Goal: Transaction & Acquisition: Purchase product/service

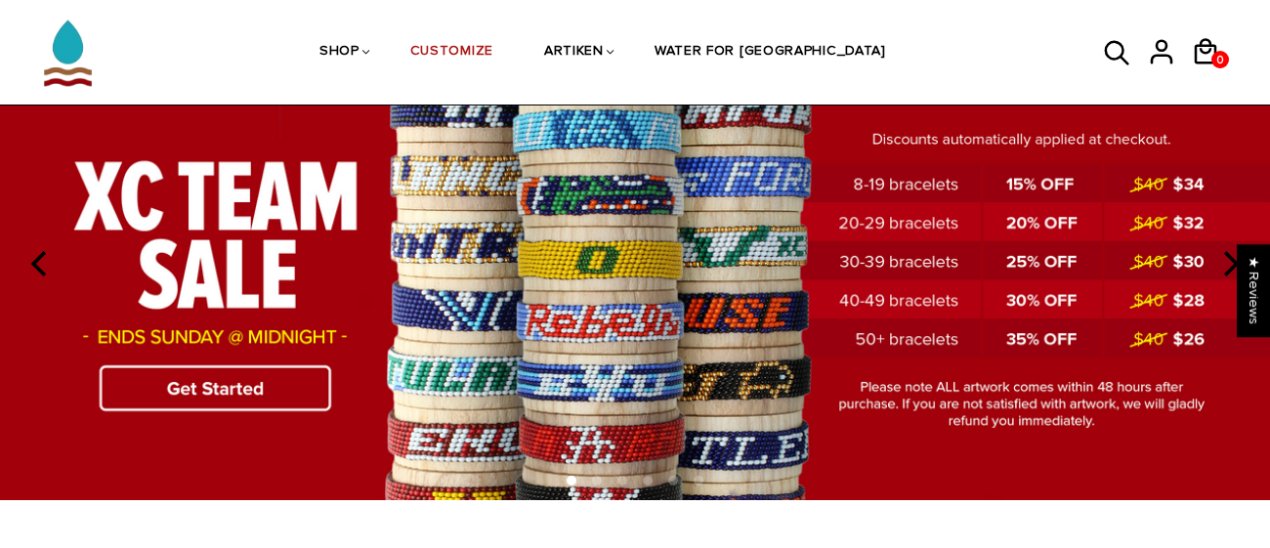
scroll to position [134, 0]
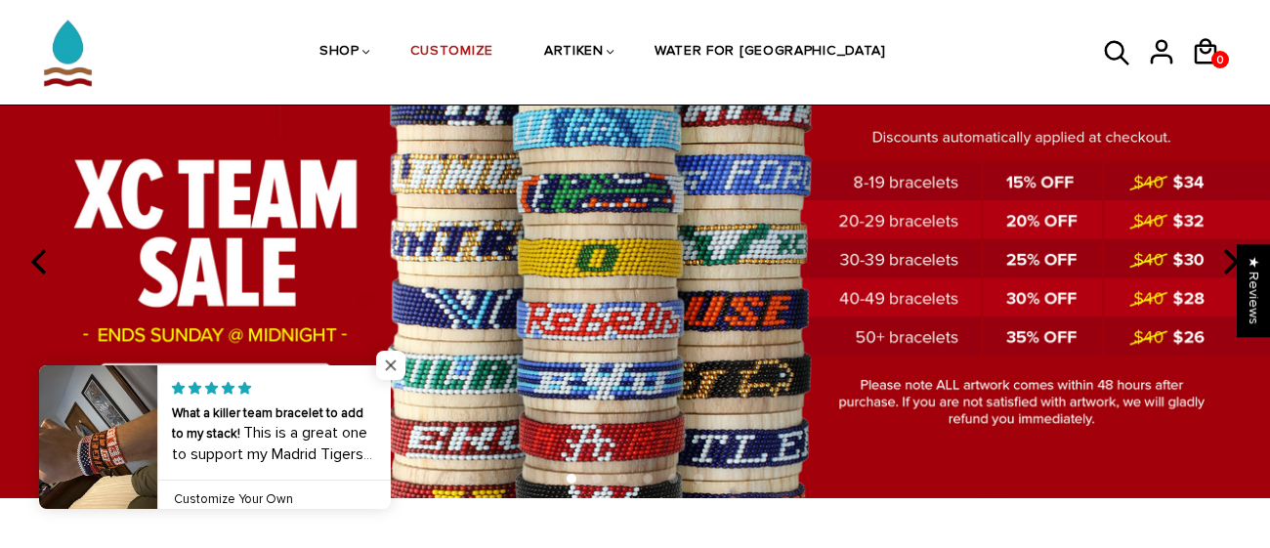
click at [381, 363] on span "Close popup widget" at bounding box center [390, 365] width 29 height 29
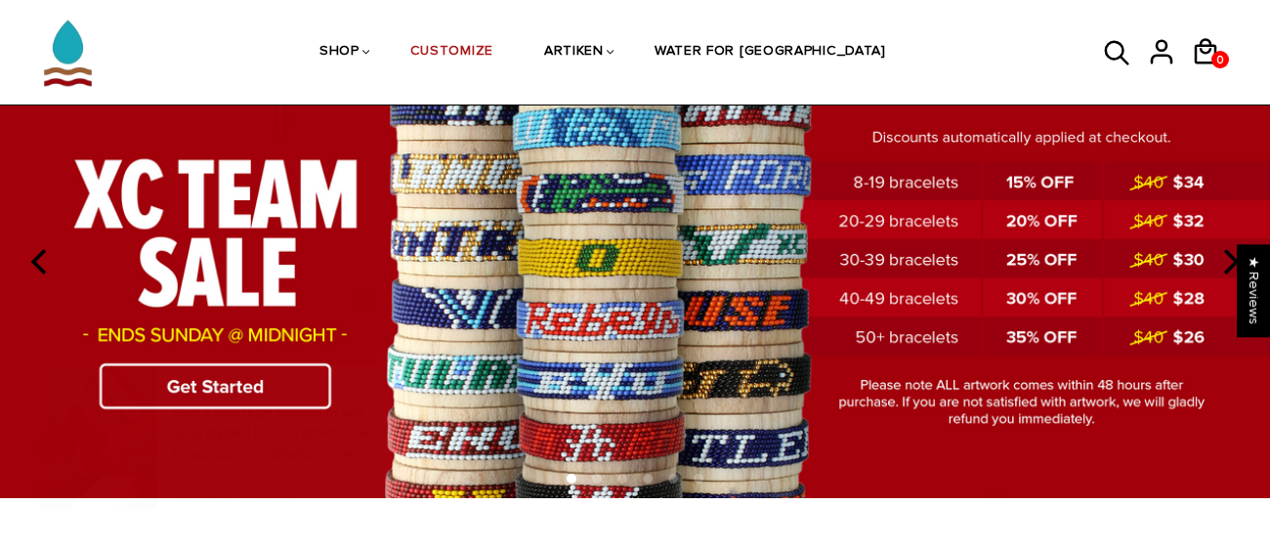
click at [295, 378] on img at bounding box center [635, 261] width 1270 height 472
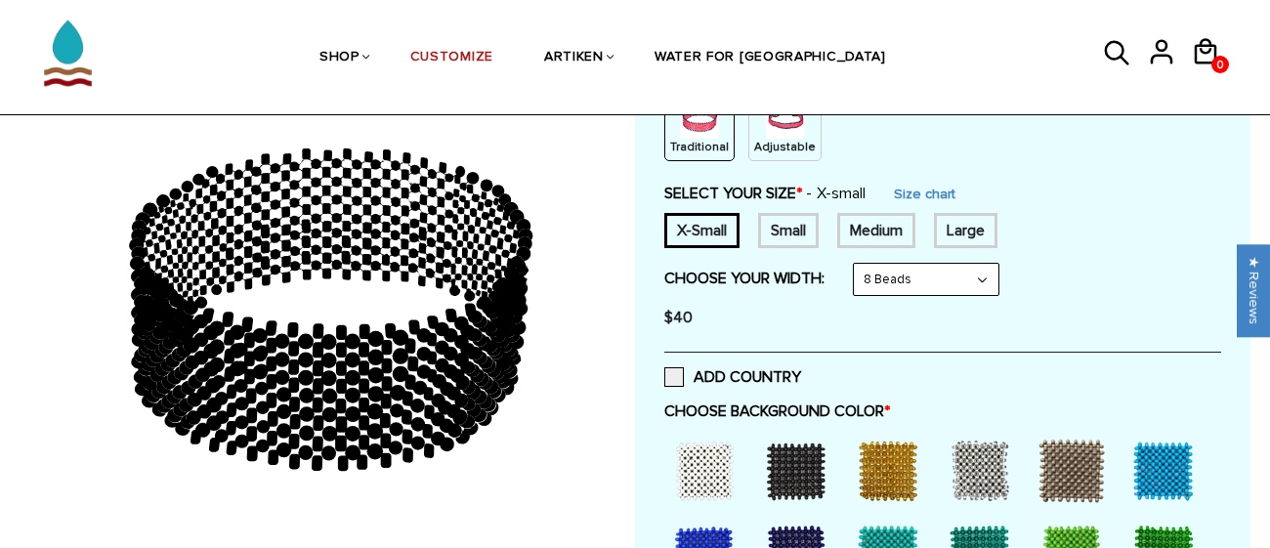
scroll to position [284, 0]
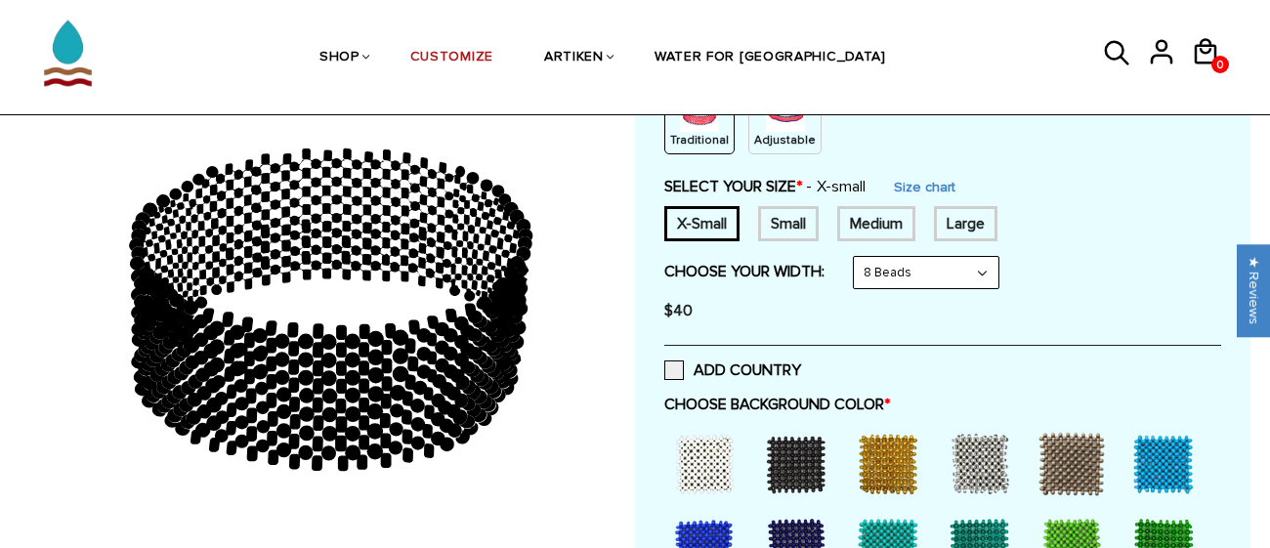
click at [925, 273] on select "8 Beads 6 Beads 10 Beads" at bounding box center [926, 272] width 145 height 31
select select "10-beads"
click at [858, 257] on select "8 Beads 6 Beads 10 Beads" at bounding box center [926, 272] width 145 height 31
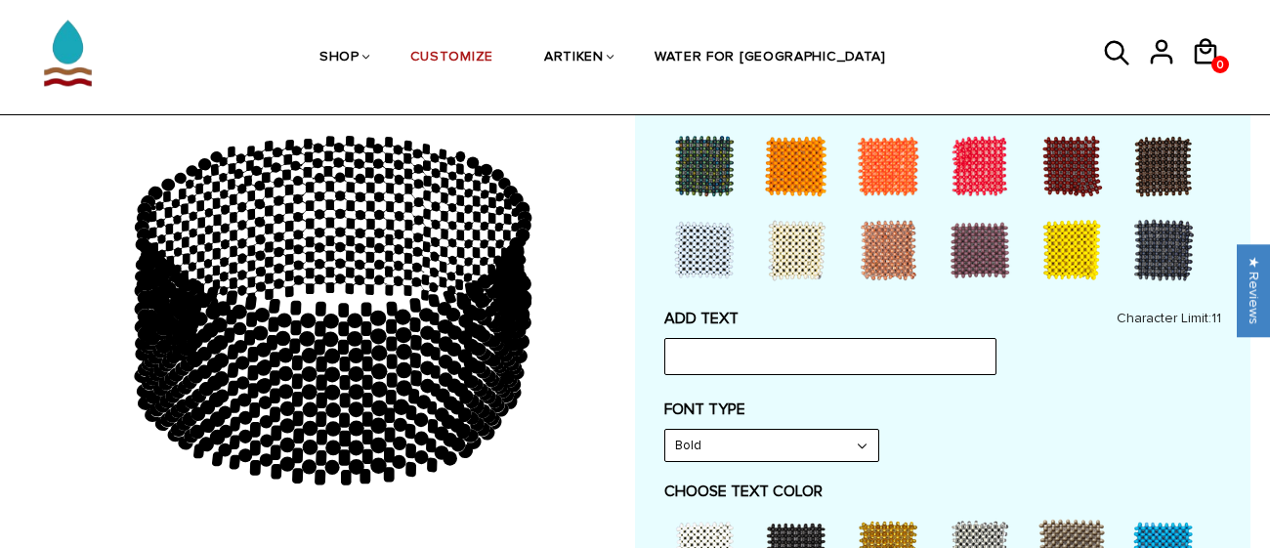
scroll to position [815, 0]
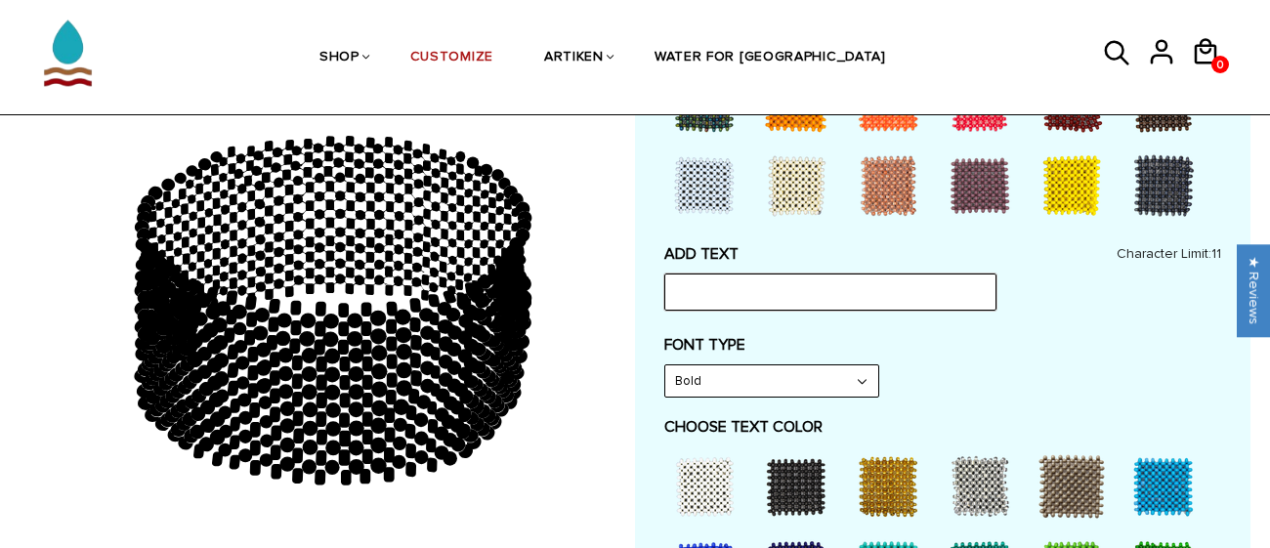
click at [899, 290] on input "text" at bounding box center [830, 292] width 332 height 37
type input "B"
type input "Zips Rifle"
click at [825, 386] on select "Bold" at bounding box center [771, 380] width 213 height 31
click at [1092, 307] on div "ADD TEXT Zips Rifle Character Limit: 11" at bounding box center [942, 277] width 557 height 66
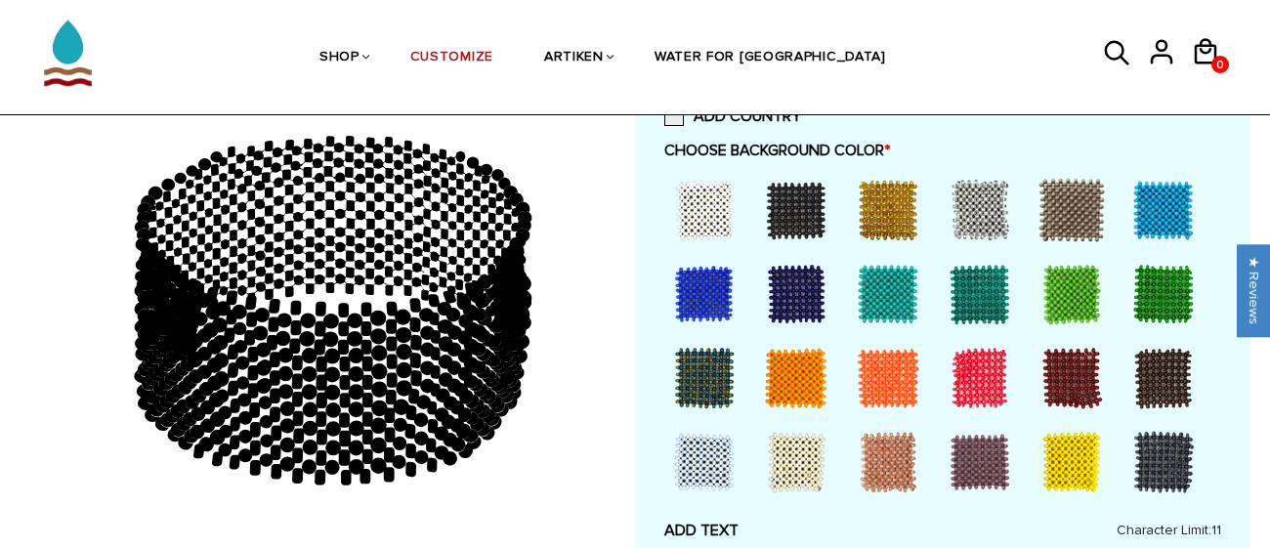
scroll to position [534, 0]
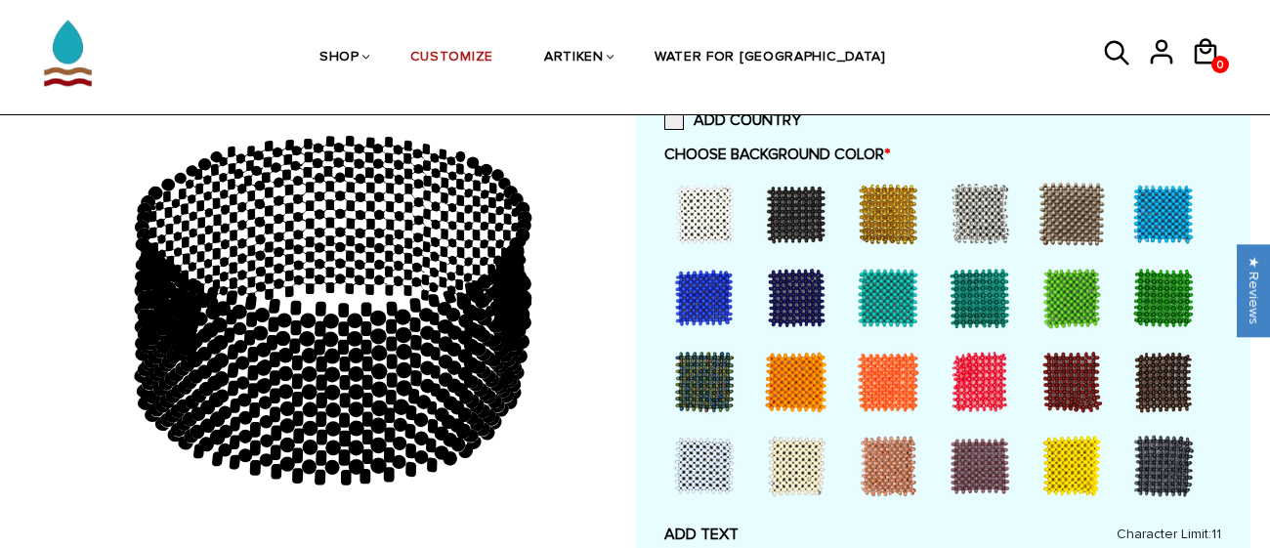
click at [1076, 468] on div at bounding box center [1072, 466] width 78 height 78
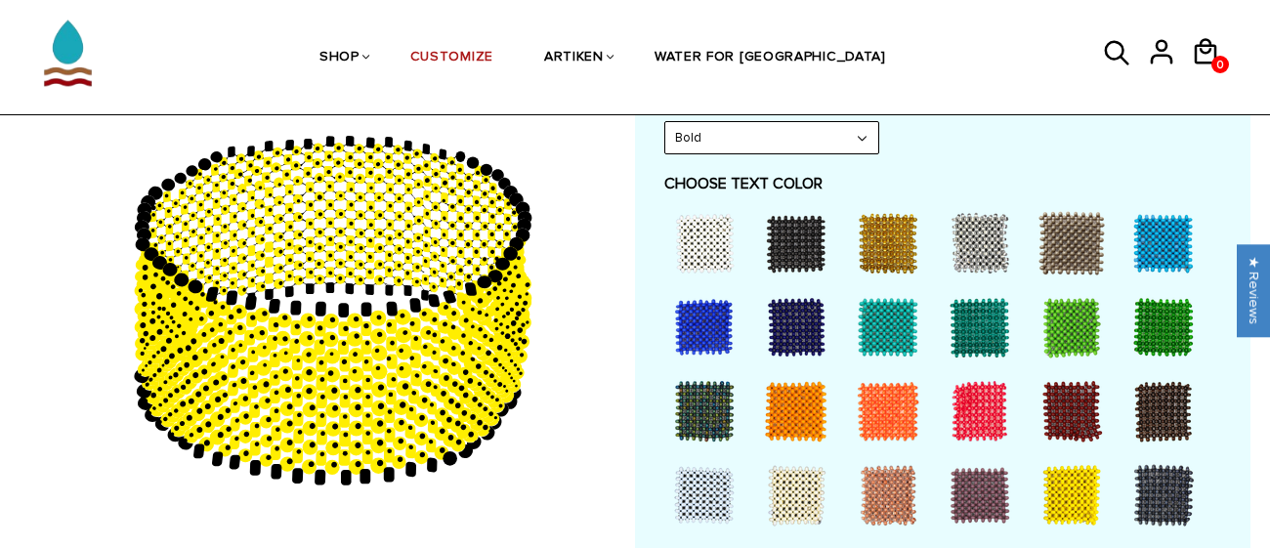
scroll to position [1058, 0]
click at [715, 320] on div at bounding box center [704, 327] width 78 height 78
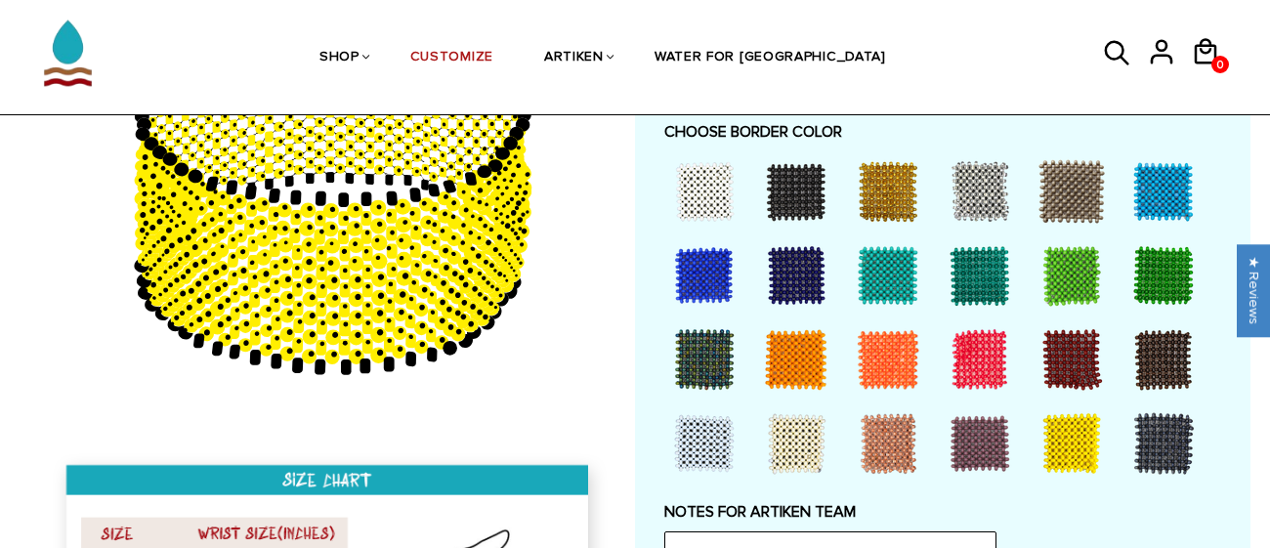
scroll to position [1456, 0]
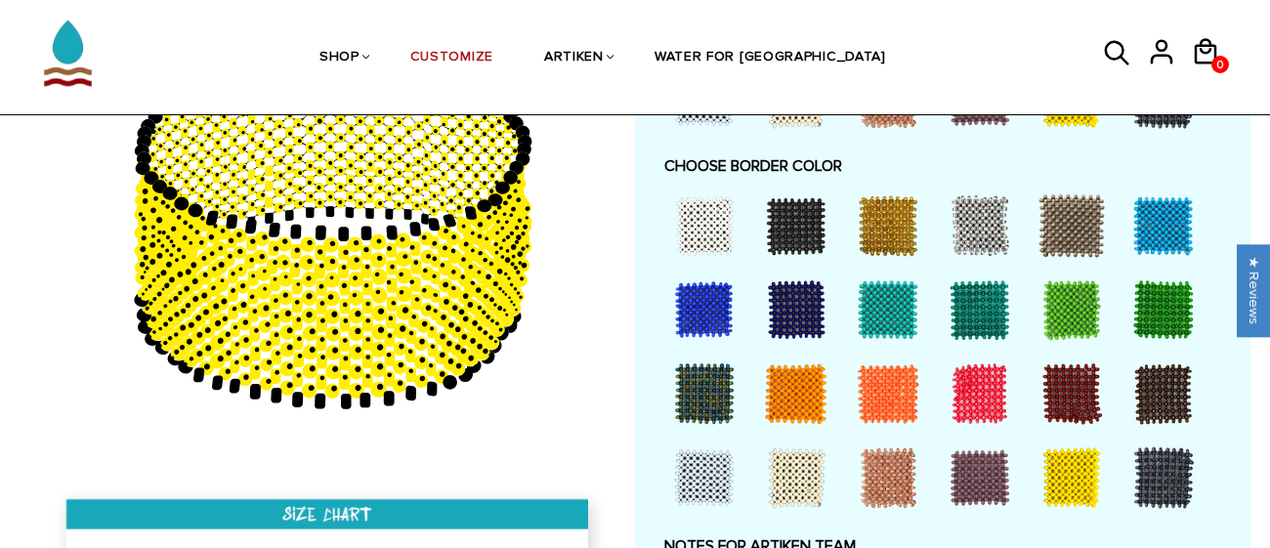
click at [702, 288] on div at bounding box center [704, 310] width 78 height 78
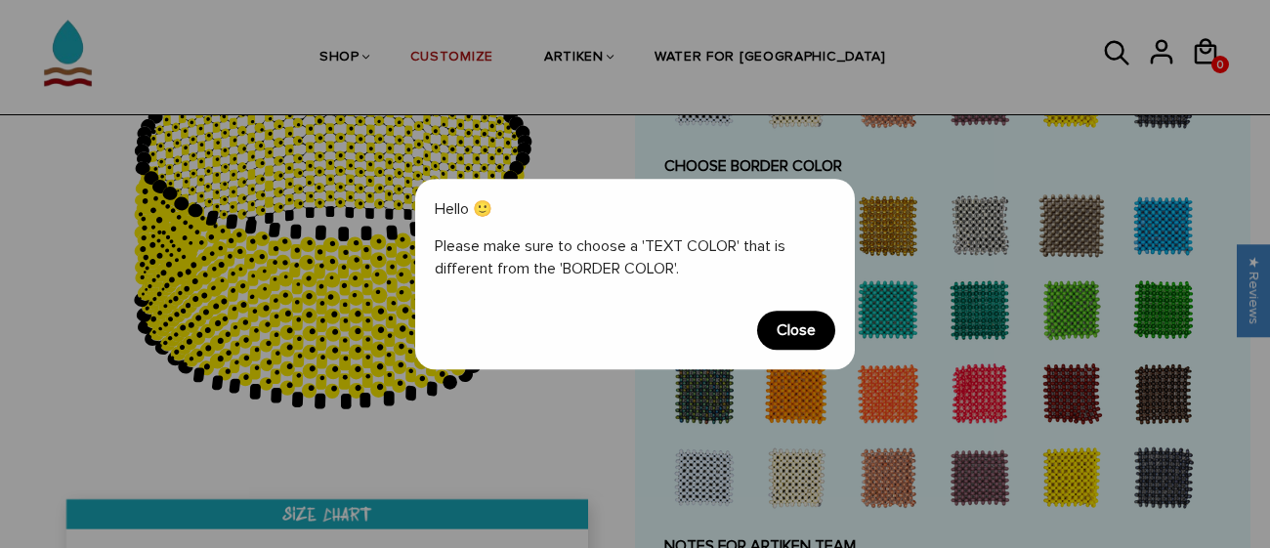
click at [798, 333] on span "Close" at bounding box center [796, 330] width 78 height 39
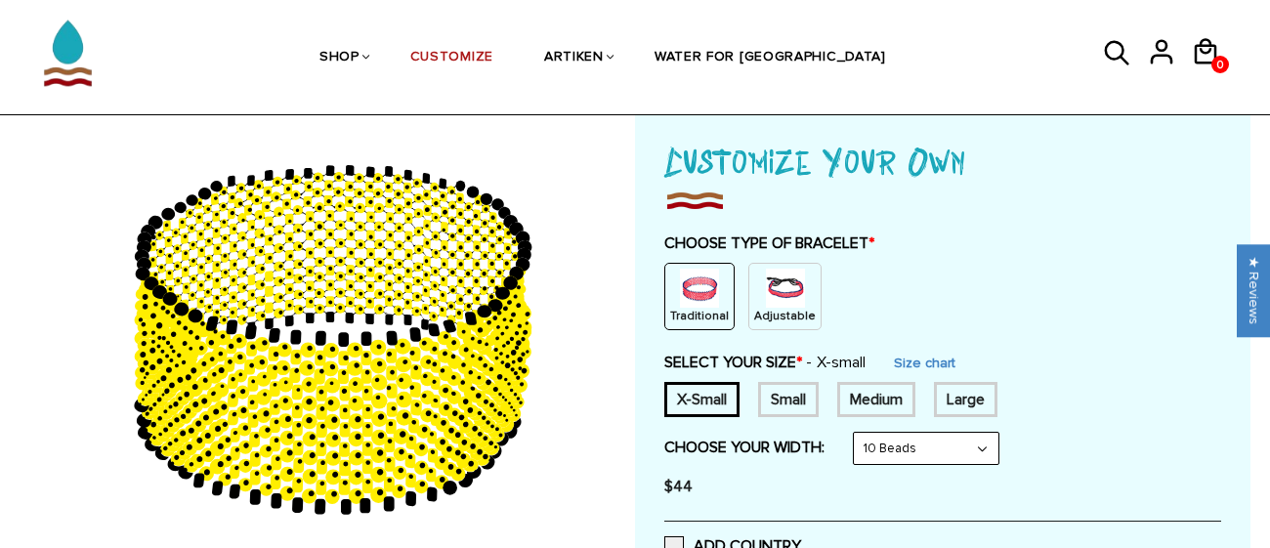
scroll to position [0, 0]
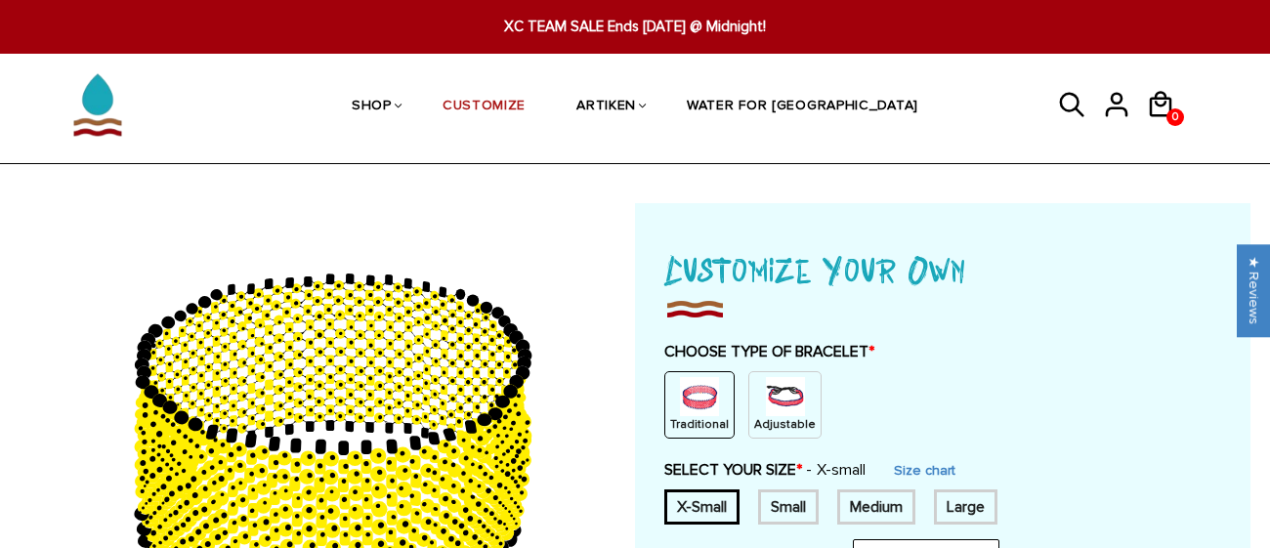
click at [785, 419] on p "Adjustable" at bounding box center [785, 424] width 62 height 17
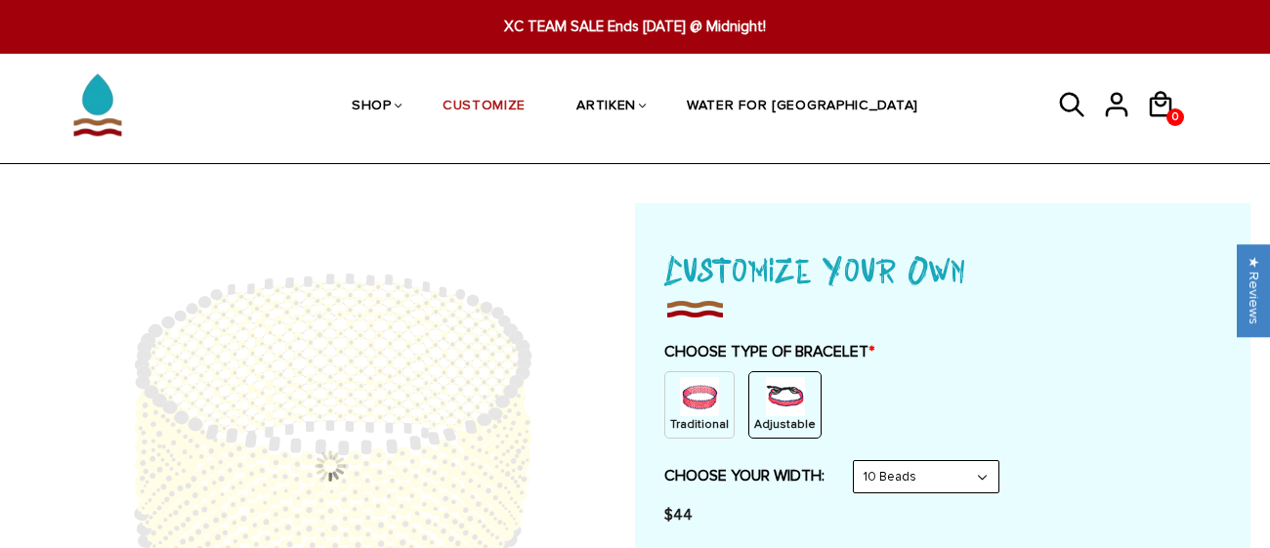
click at [785, 419] on p "Adjustable" at bounding box center [785, 424] width 62 height 17
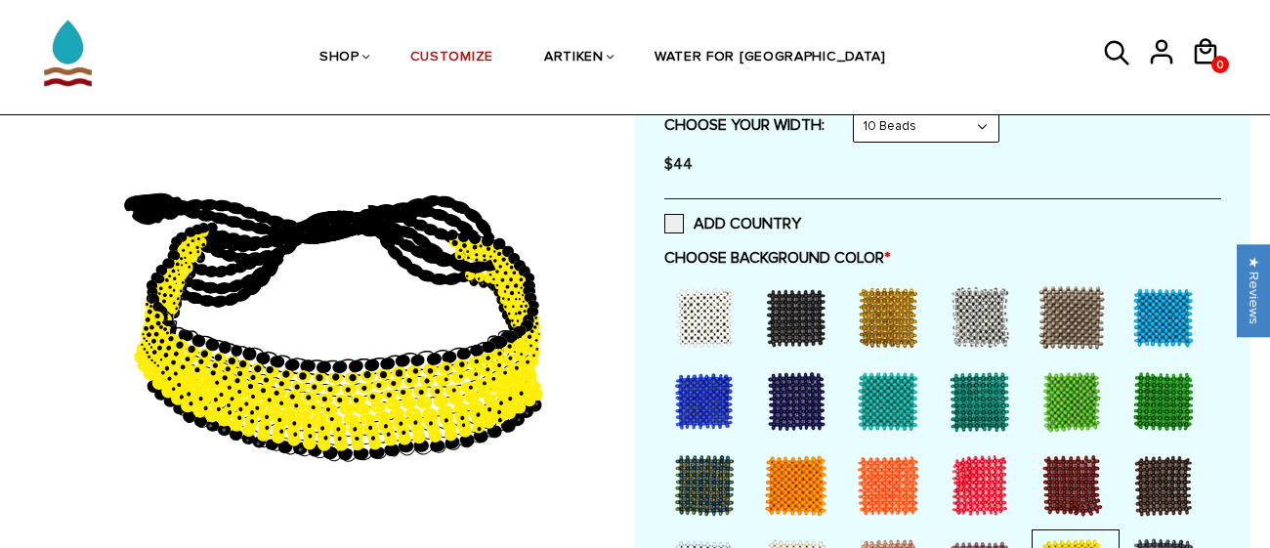
scroll to position [457, 0]
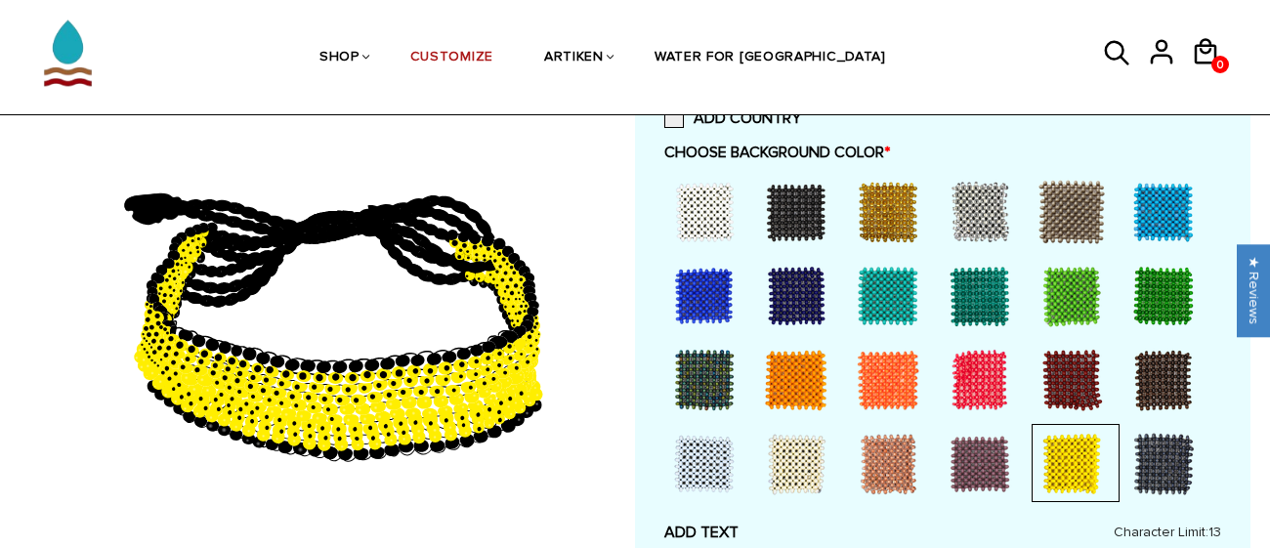
click at [708, 274] on div at bounding box center [704, 296] width 78 height 78
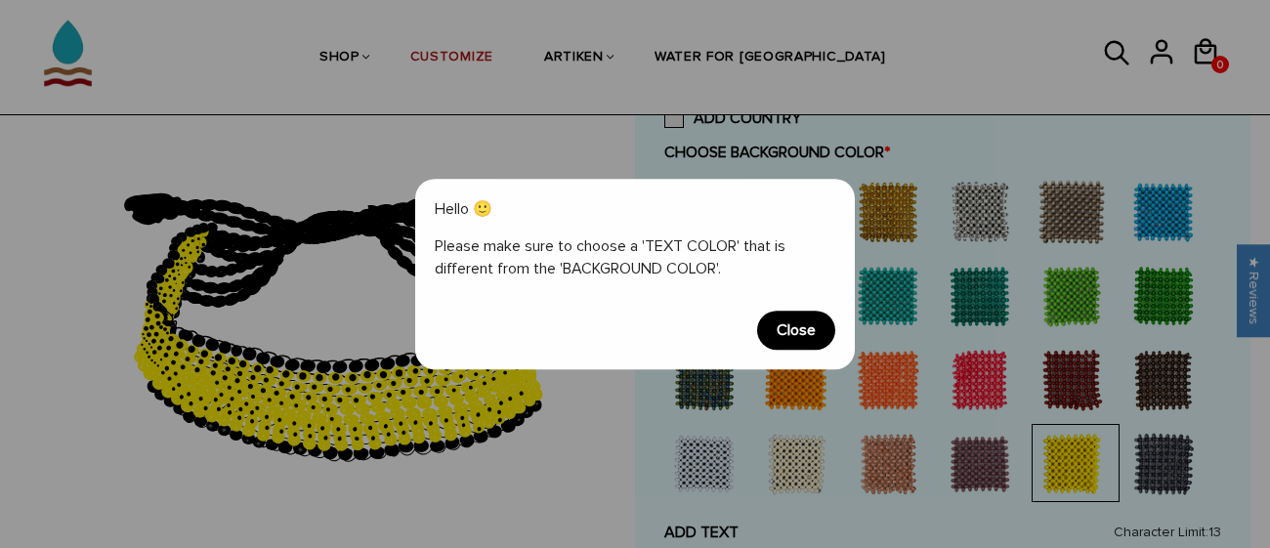
click at [805, 338] on span "Close" at bounding box center [796, 330] width 78 height 39
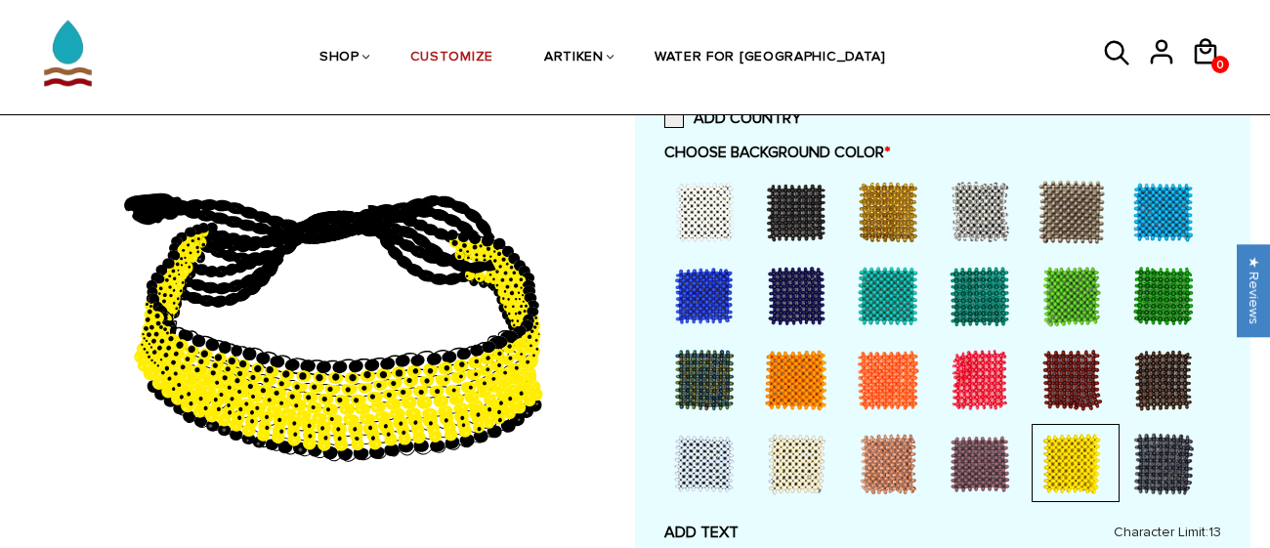
click at [1055, 488] on div at bounding box center [1072, 464] width 78 height 78
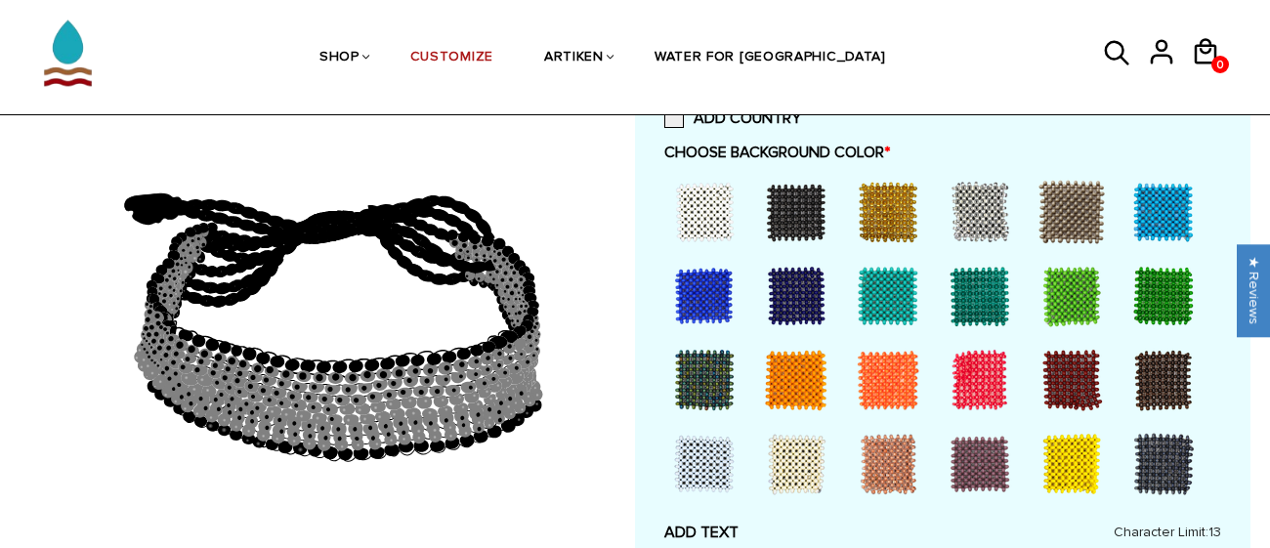
click at [698, 298] on div at bounding box center [704, 296] width 78 height 78
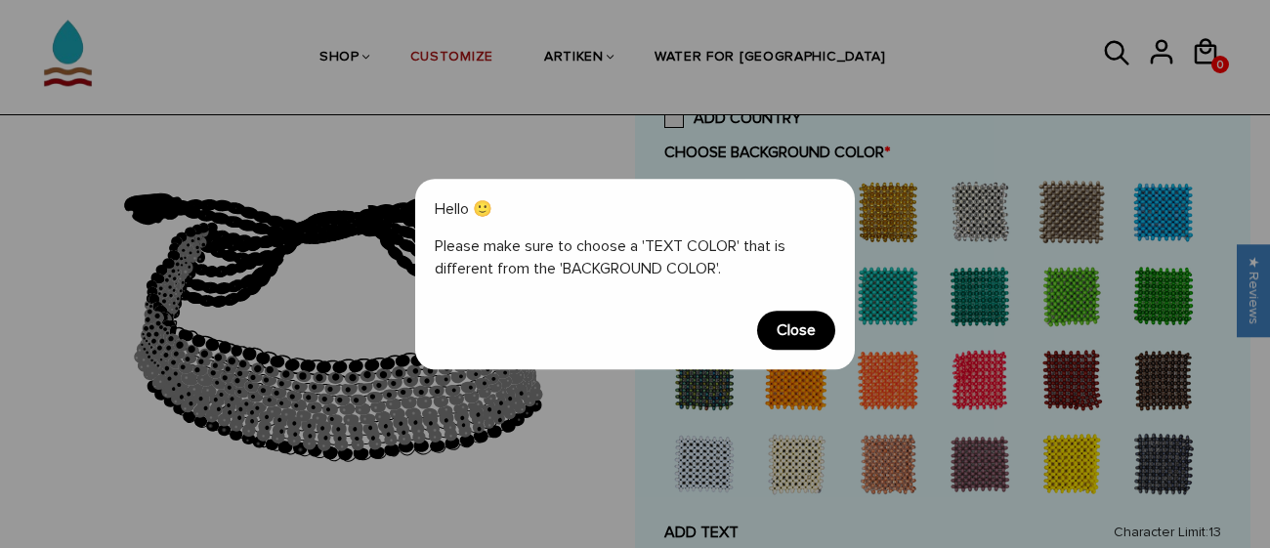
click at [793, 323] on span "Close" at bounding box center [796, 330] width 78 height 39
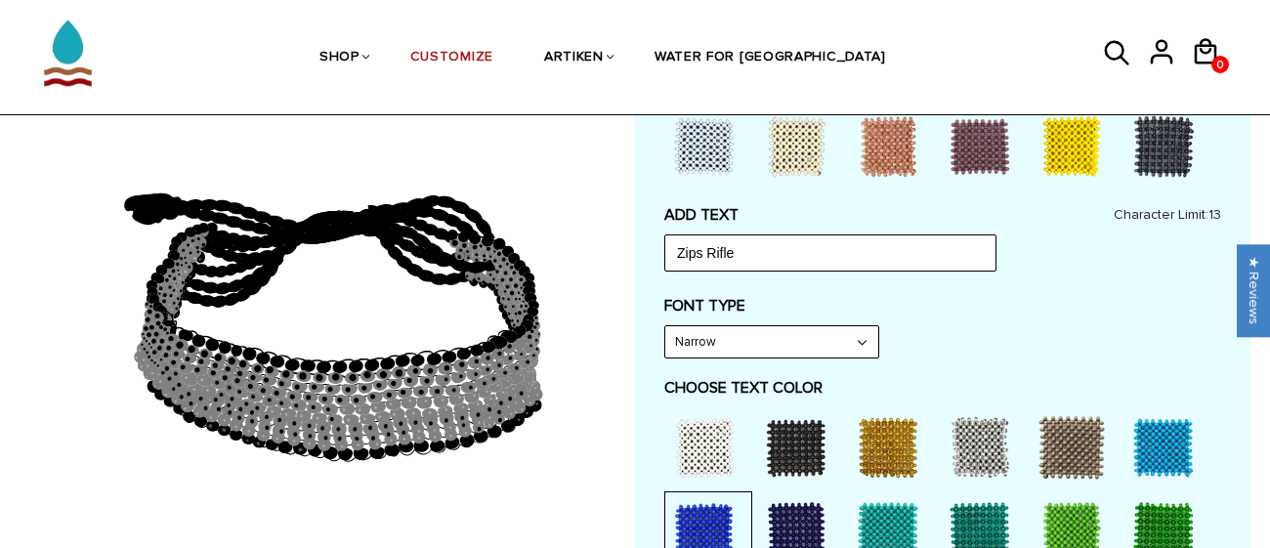
scroll to position [774, 0]
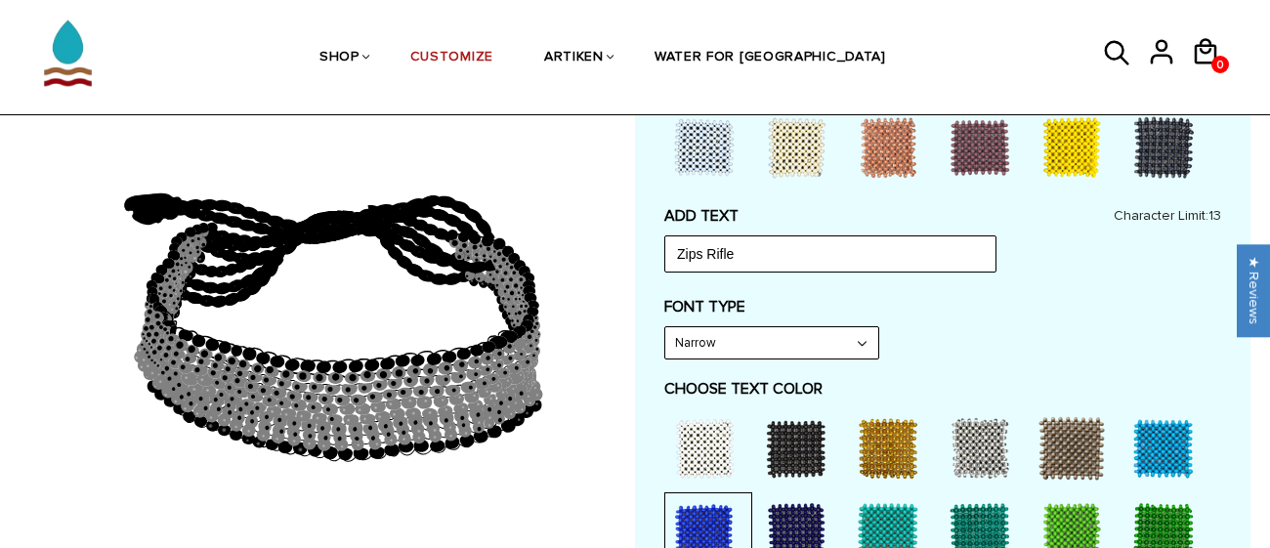
click at [790, 333] on select "Narrow Bold" at bounding box center [771, 342] width 213 height 31
select select "Bold"
click at [665, 328] on select "Narrow Bold" at bounding box center [771, 342] width 213 height 31
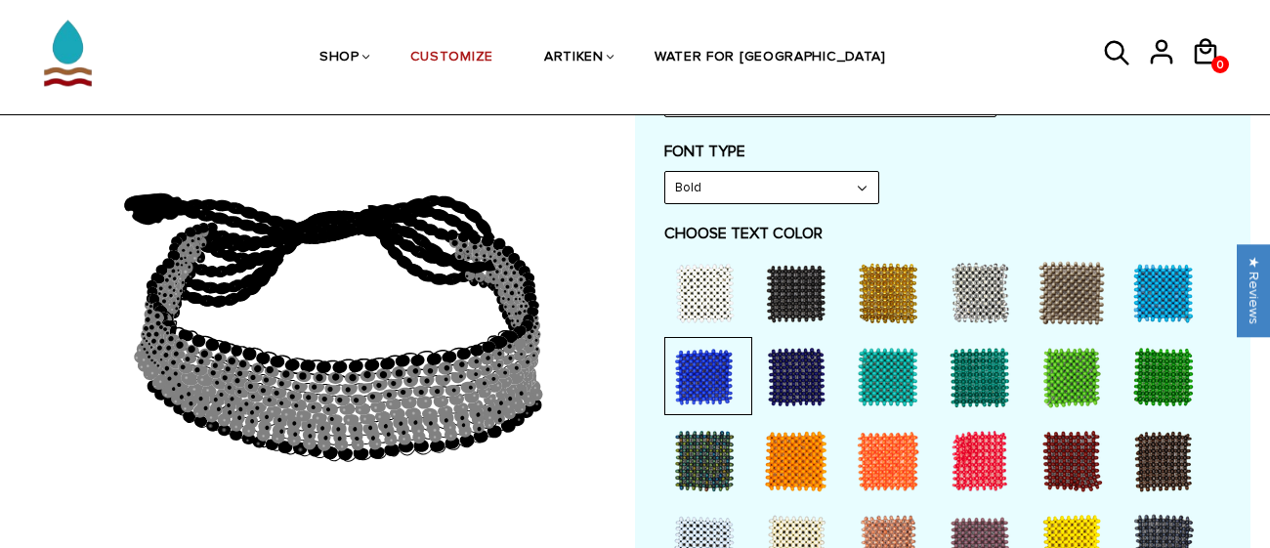
scroll to position [934, 0]
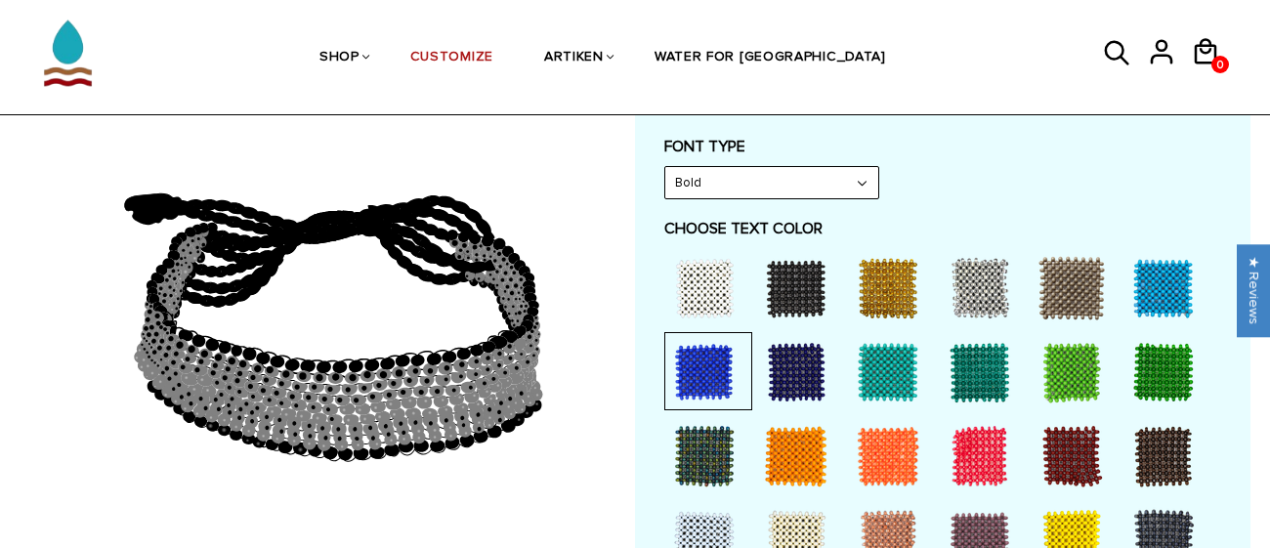
click at [719, 366] on div at bounding box center [704, 372] width 78 height 78
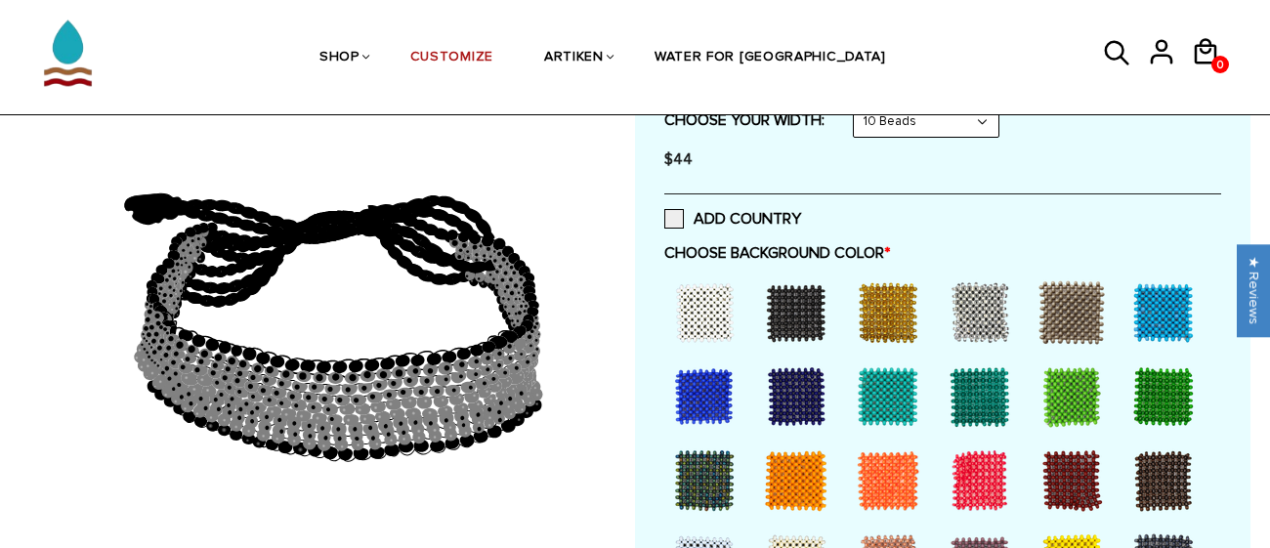
scroll to position [363, 0]
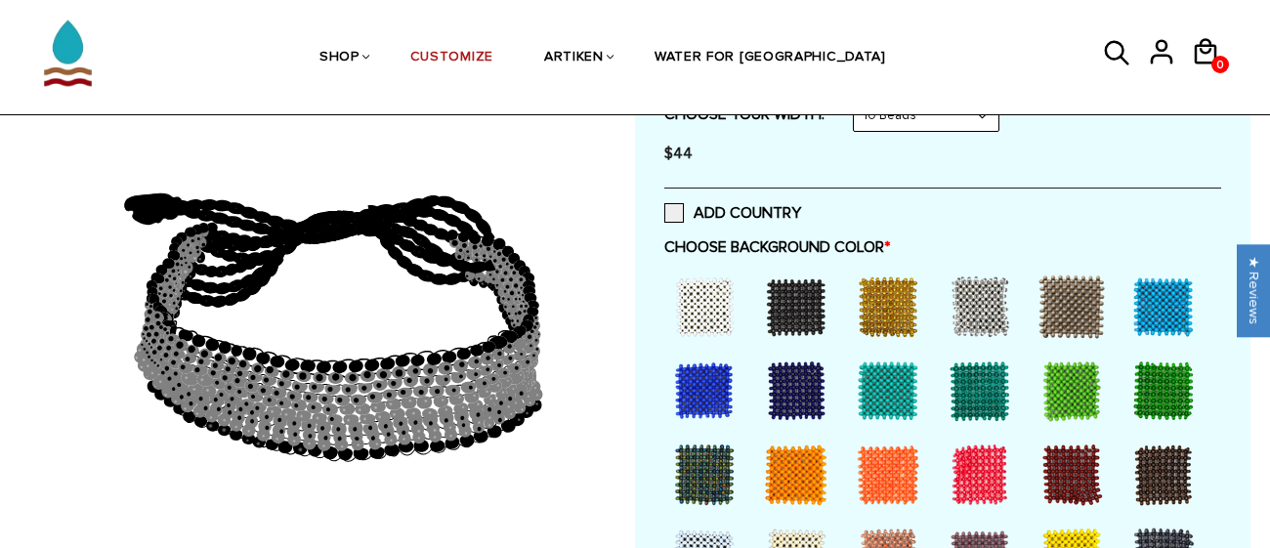
click at [719, 366] on div at bounding box center [704, 391] width 78 height 78
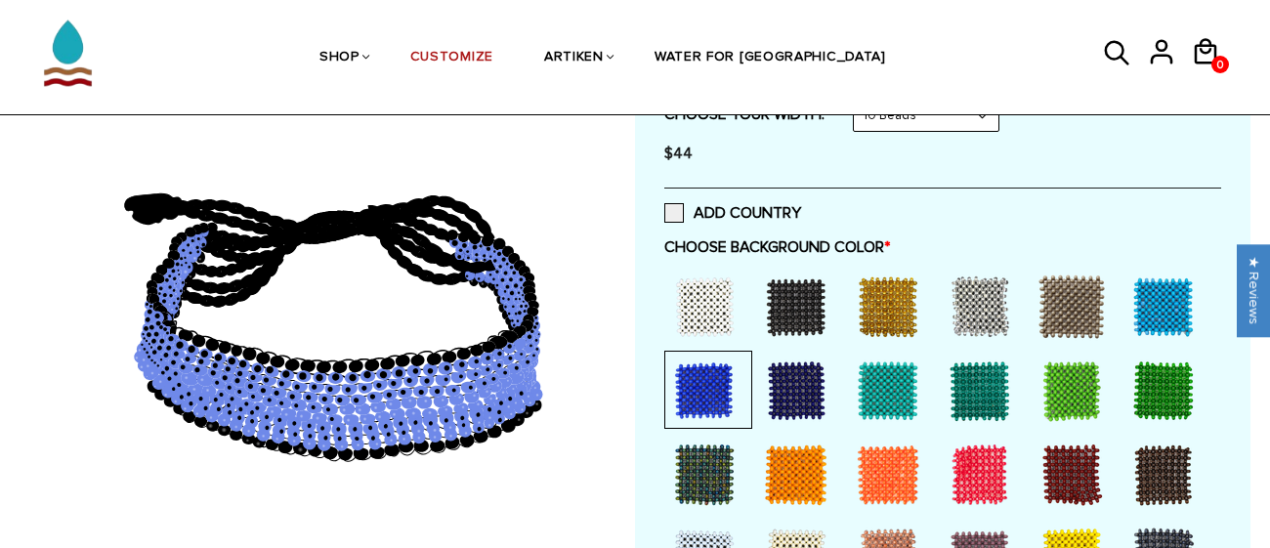
click at [829, 383] on div at bounding box center [796, 391] width 78 height 78
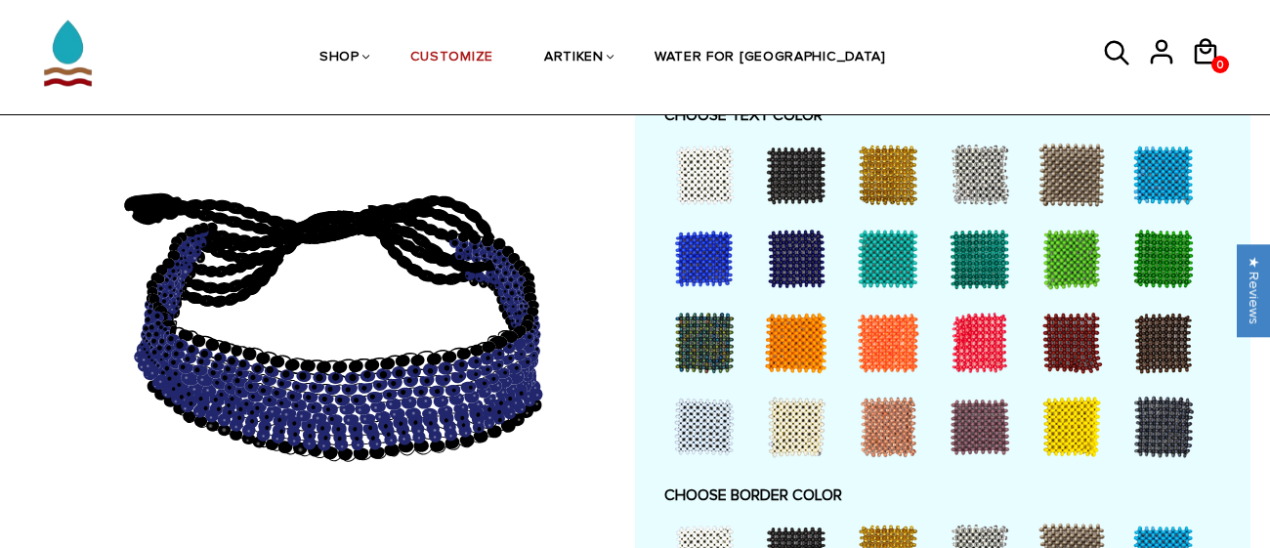
scroll to position [1051, 0]
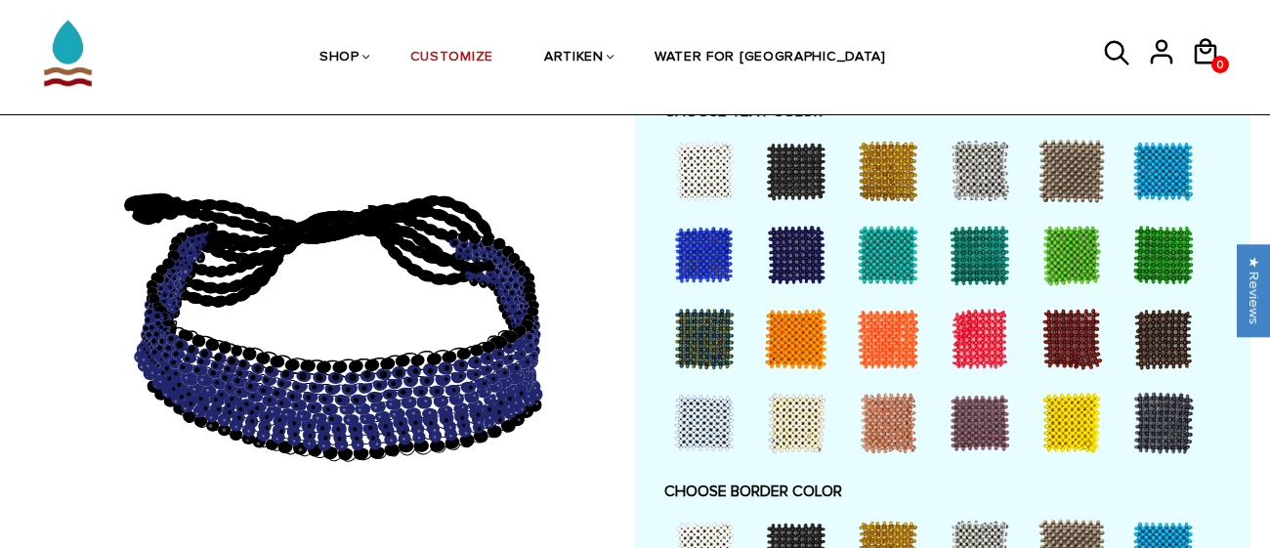
click at [1076, 438] on div at bounding box center [1072, 423] width 78 height 78
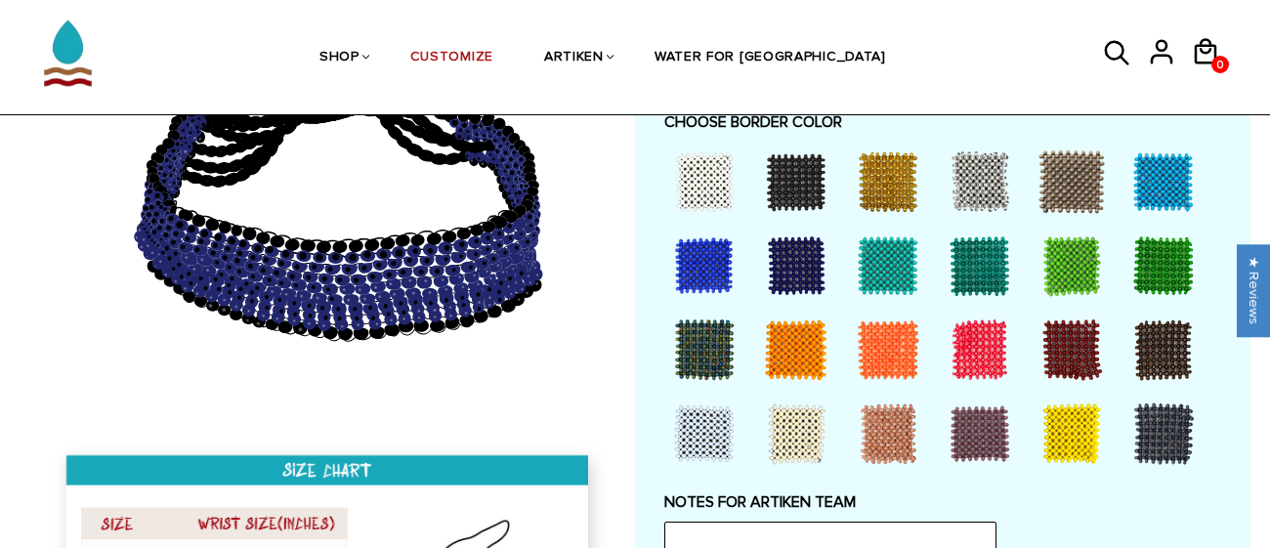
scroll to position [1432, 0]
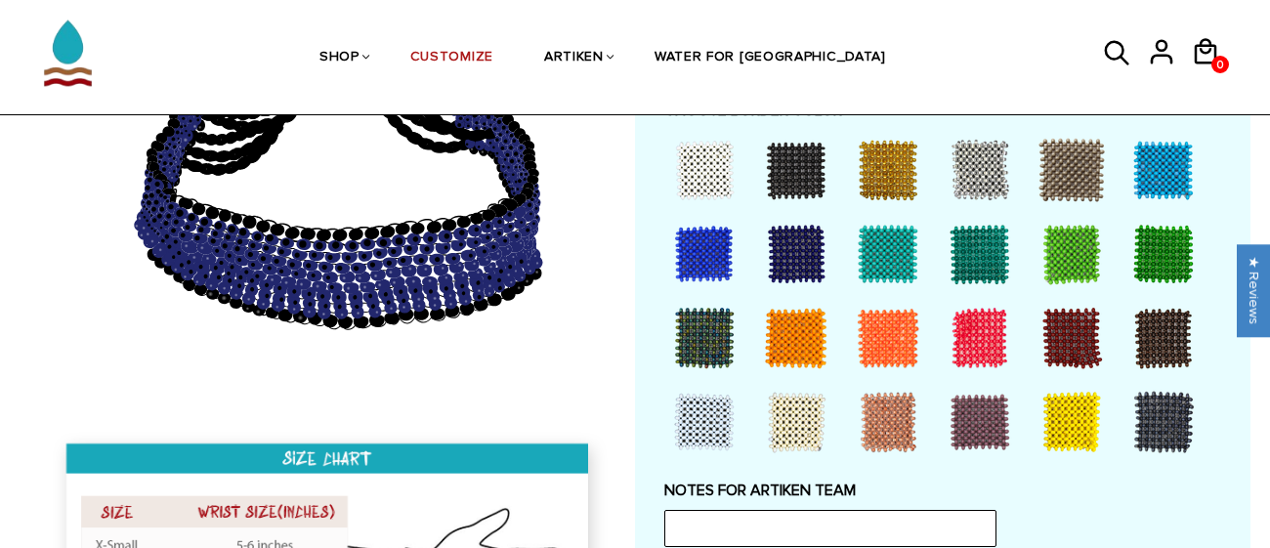
click at [809, 163] on div at bounding box center [796, 170] width 78 height 78
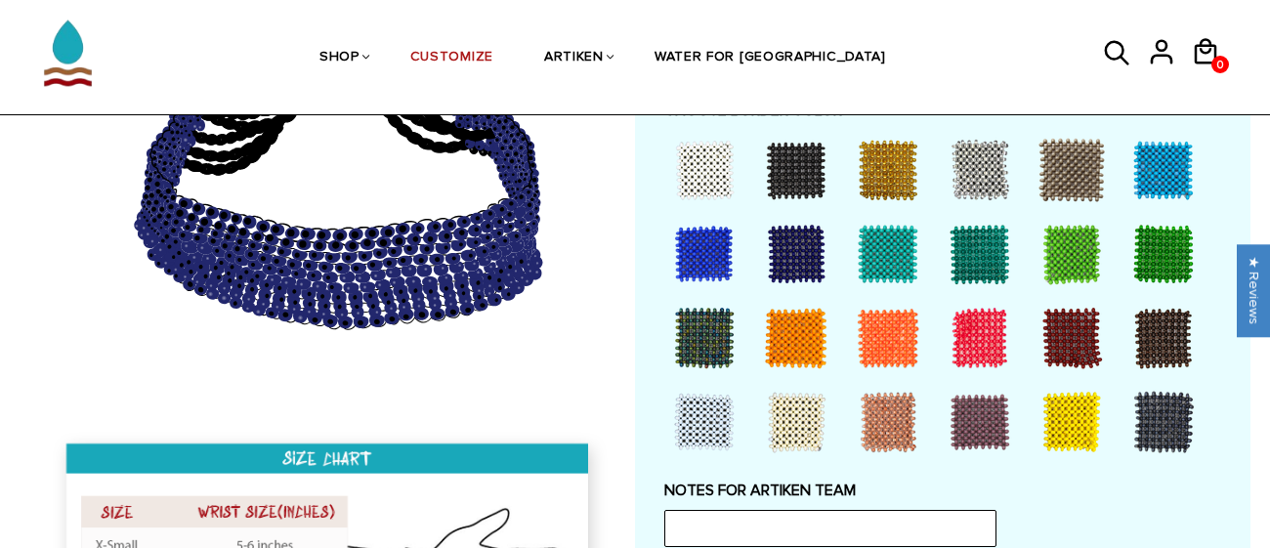
click at [1070, 419] on div at bounding box center [1072, 422] width 78 height 78
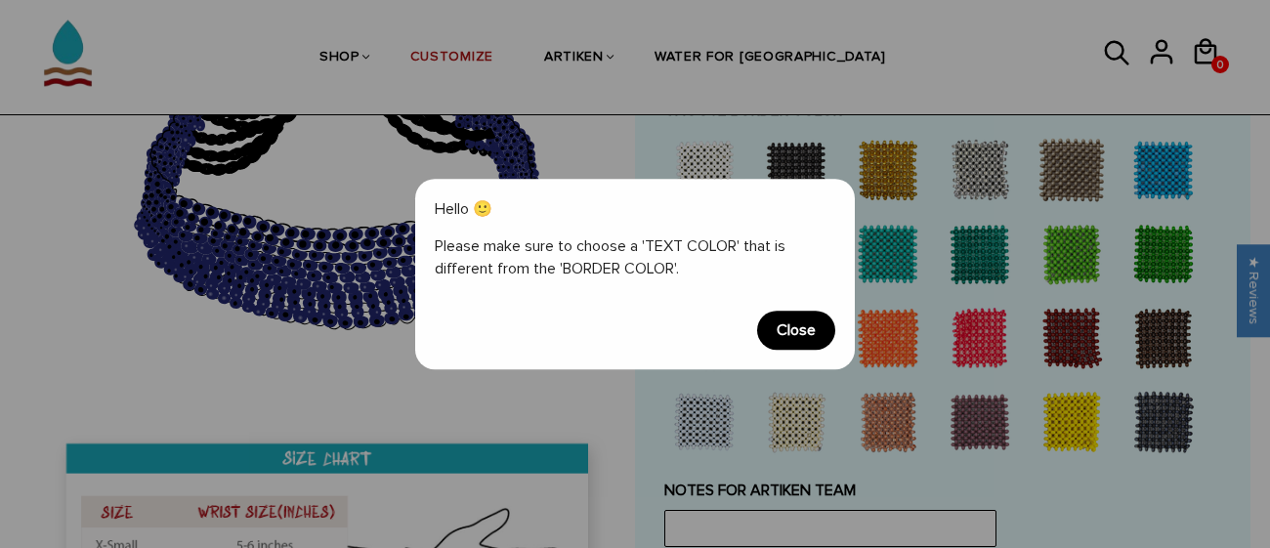
click at [788, 324] on span "Close" at bounding box center [796, 330] width 78 height 39
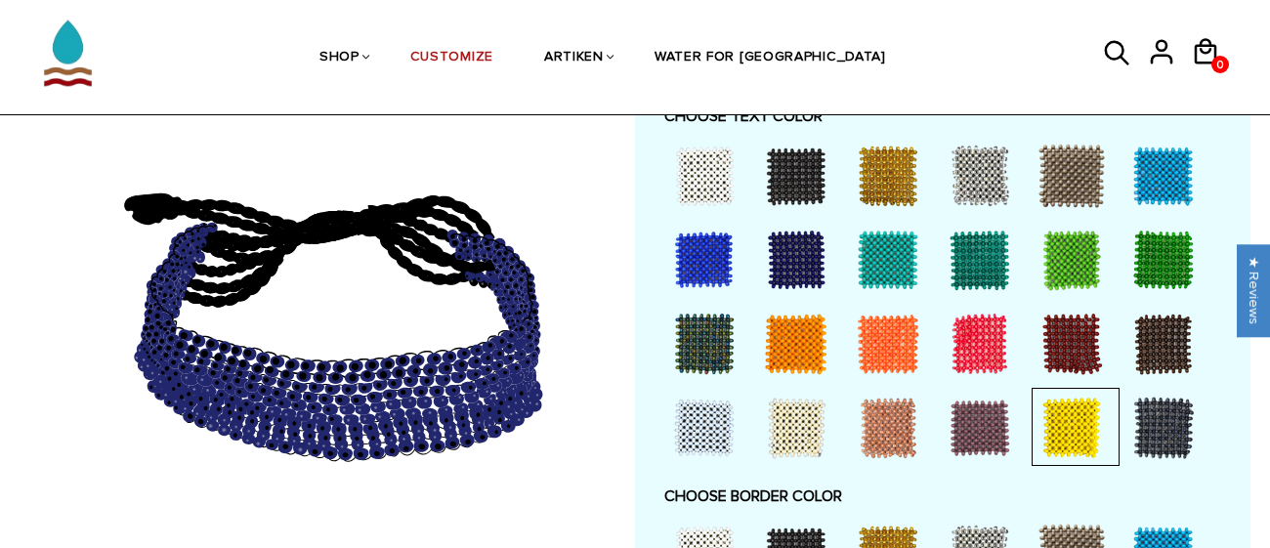
scroll to position [1050, 0]
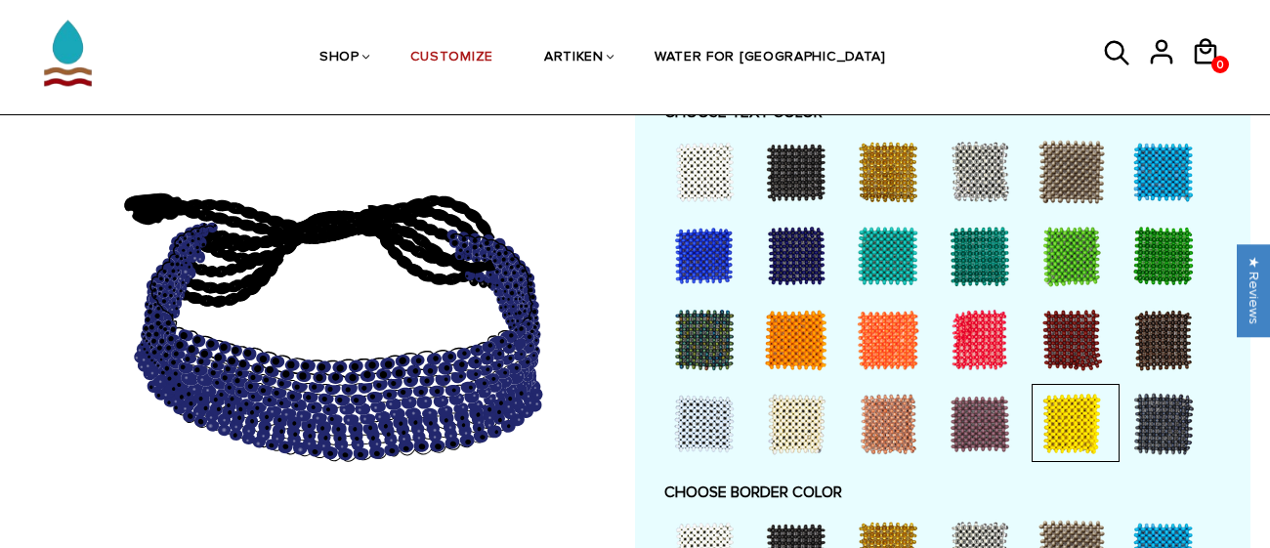
click at [1068, 433] on div at bounding box center [1072, 424] width 78 height 78
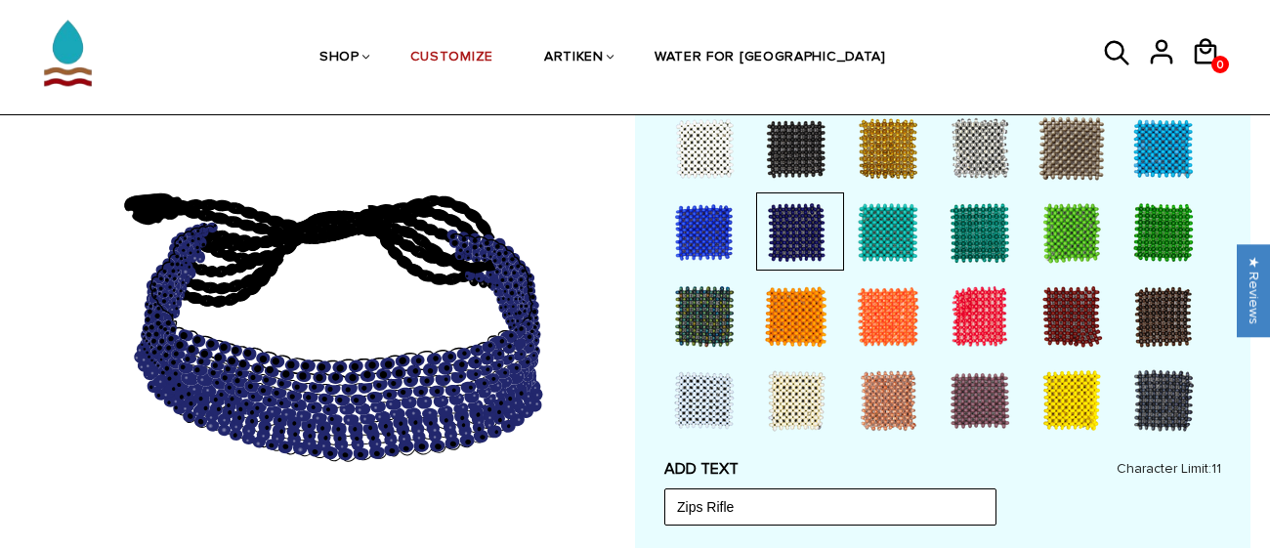
scroll to position [449, 0]
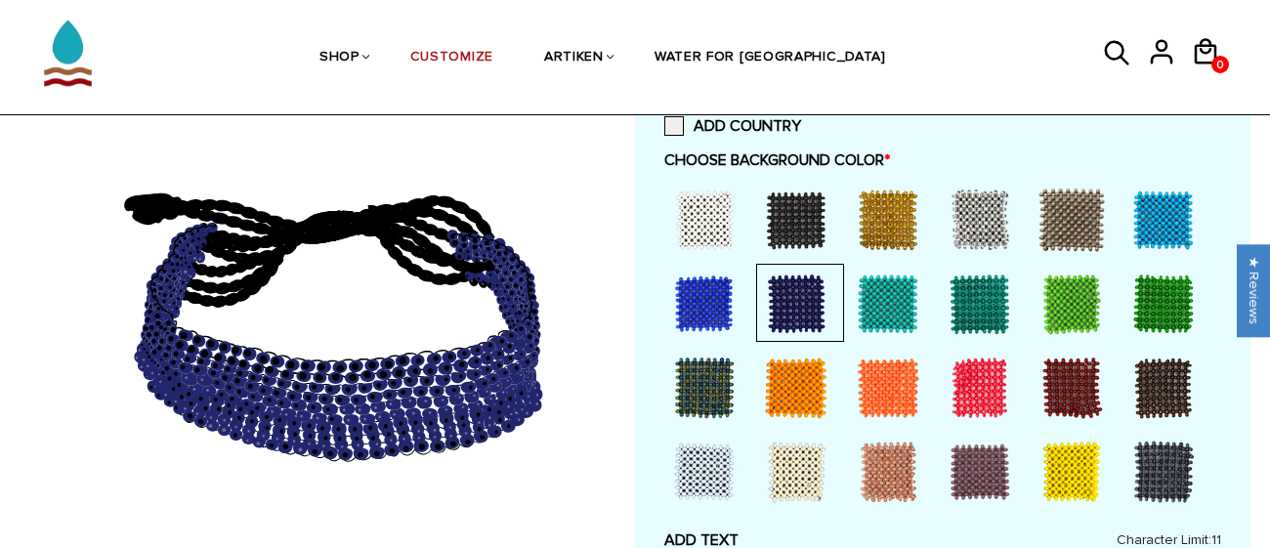
click at [770, 278] on div at bounding box center [796, 304] width 78 height 78
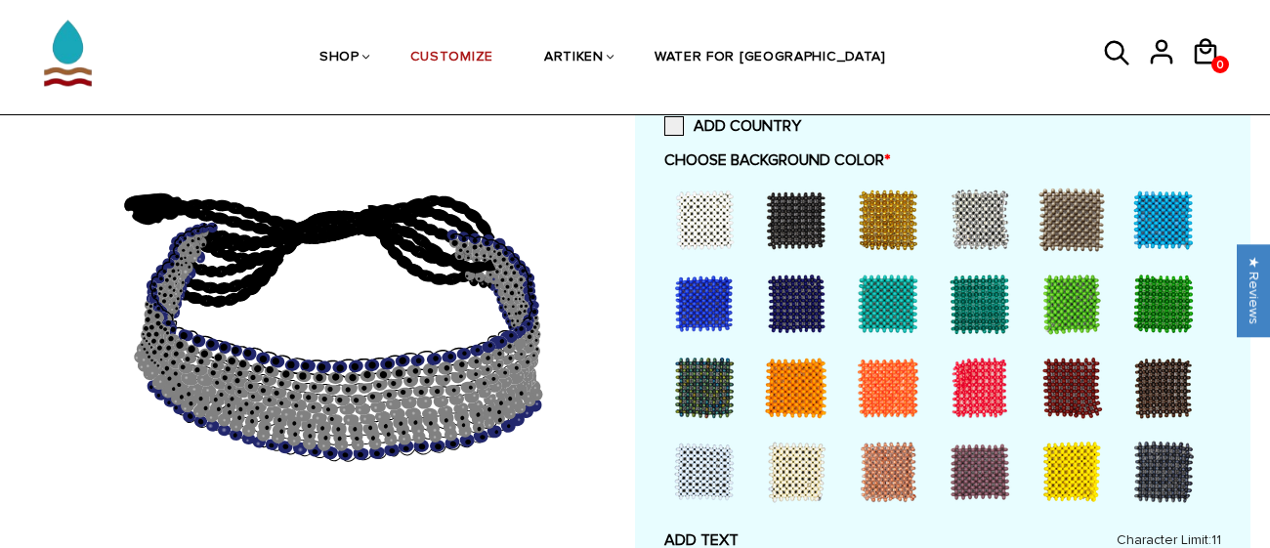
click at [739, 226] on div at bounding box center [704, 220] width 78 height 78
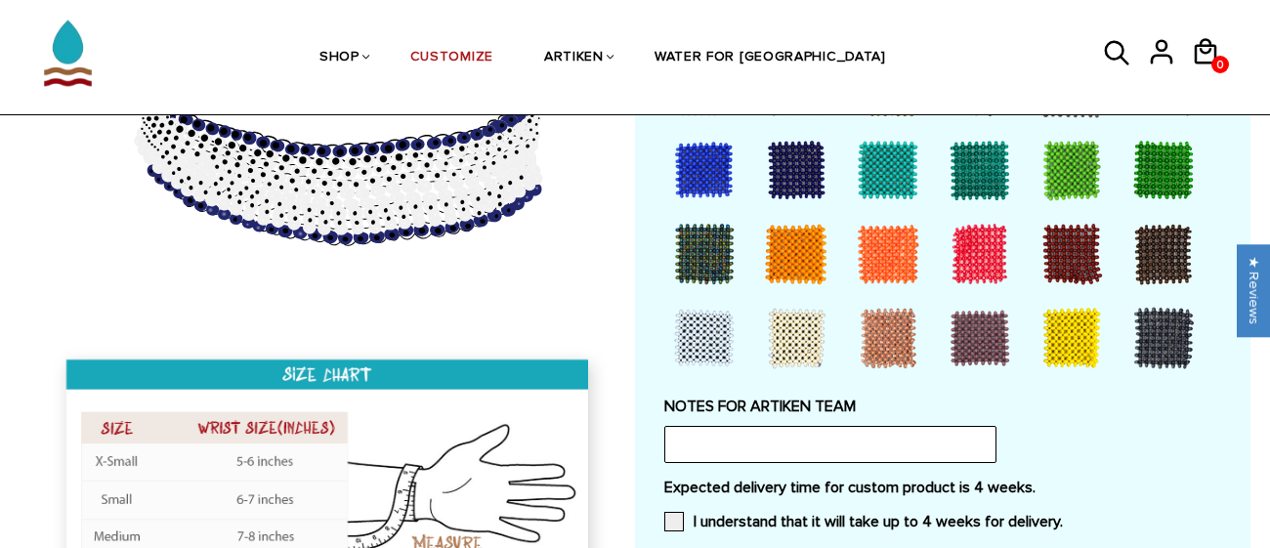
scroll to position [1524, 0]
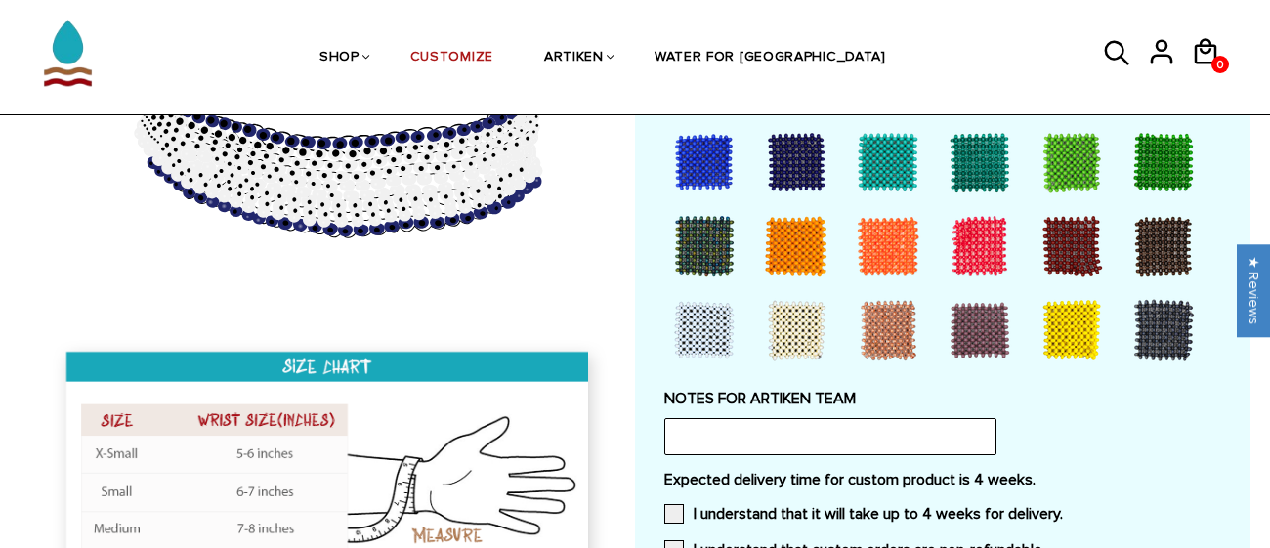
click at [1077, 325] on div at bounding box center [1072, 330] width 78 height 78
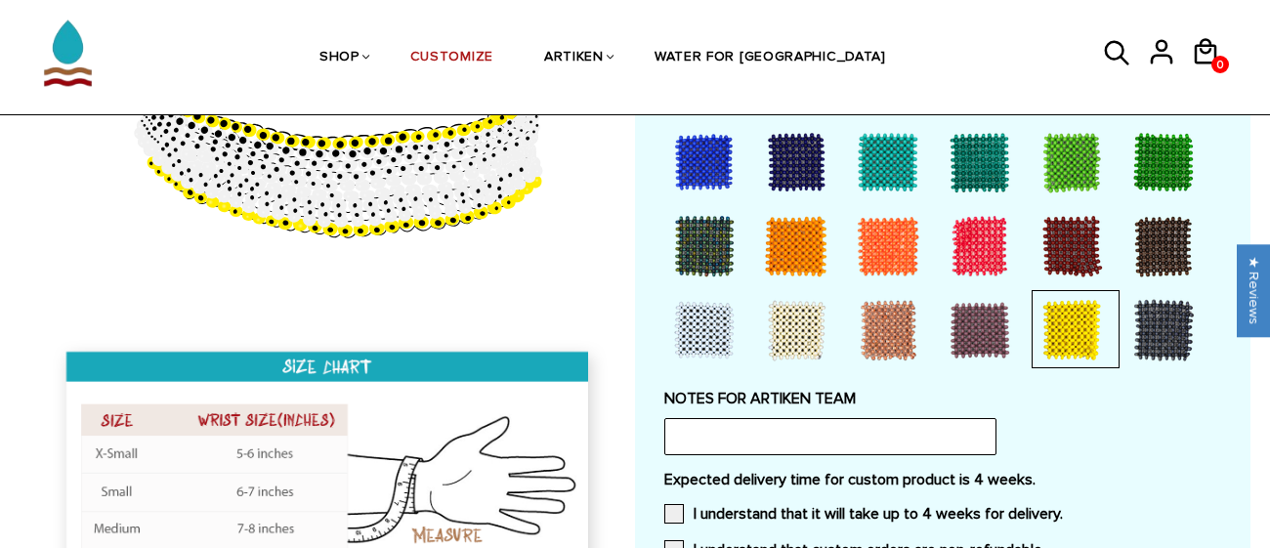
click at [1077, 325] on div at bounding box center [1072, 330] width 78 height 78
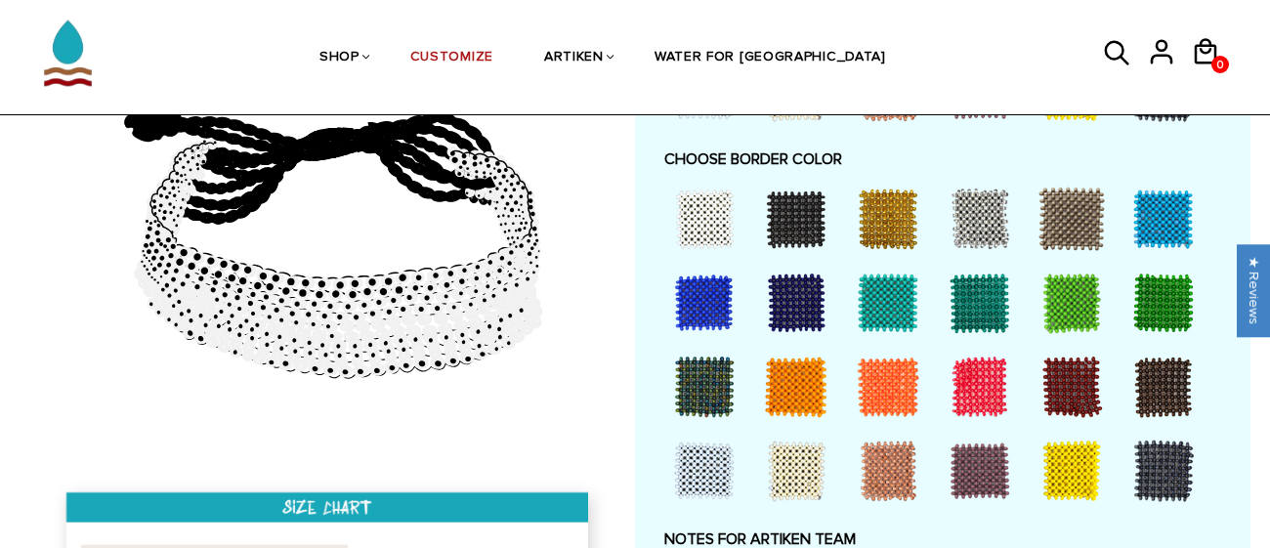
scroll to position [1386, 0]
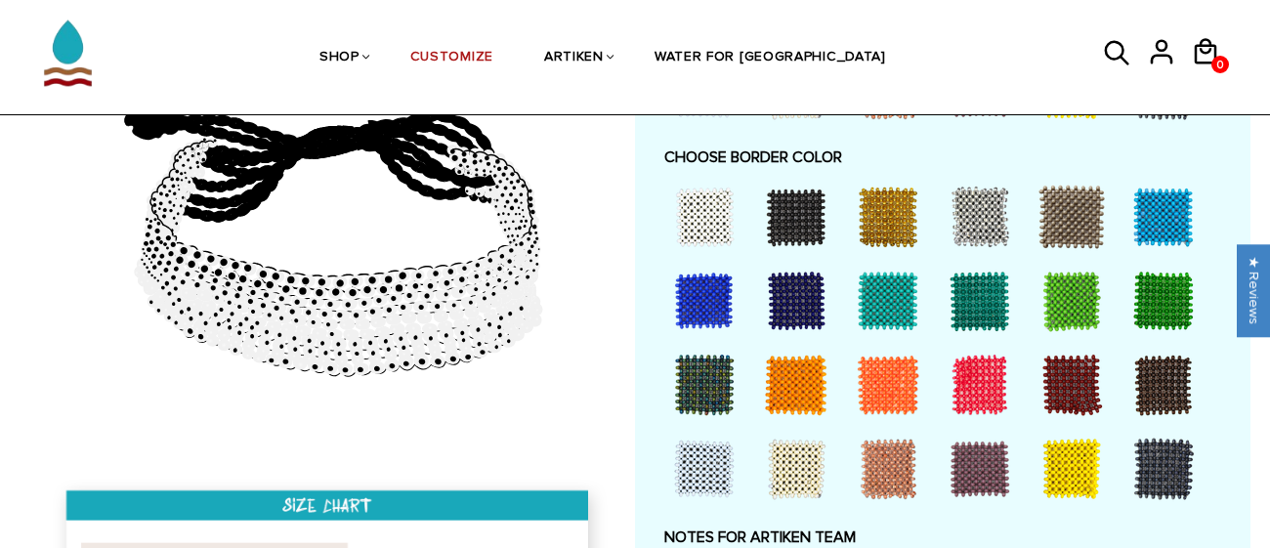
click at [725, 306] on div at bounding box center [704, 301] width 78 height 78
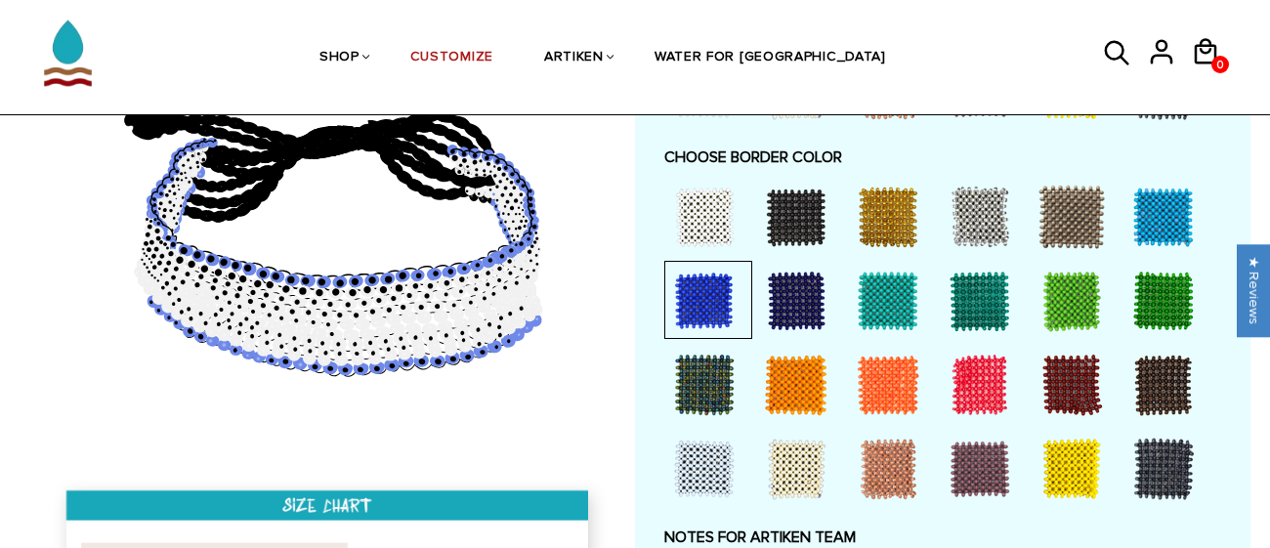
click at [725, 306] on div at bounding box center [704, 301] width 78 height 78
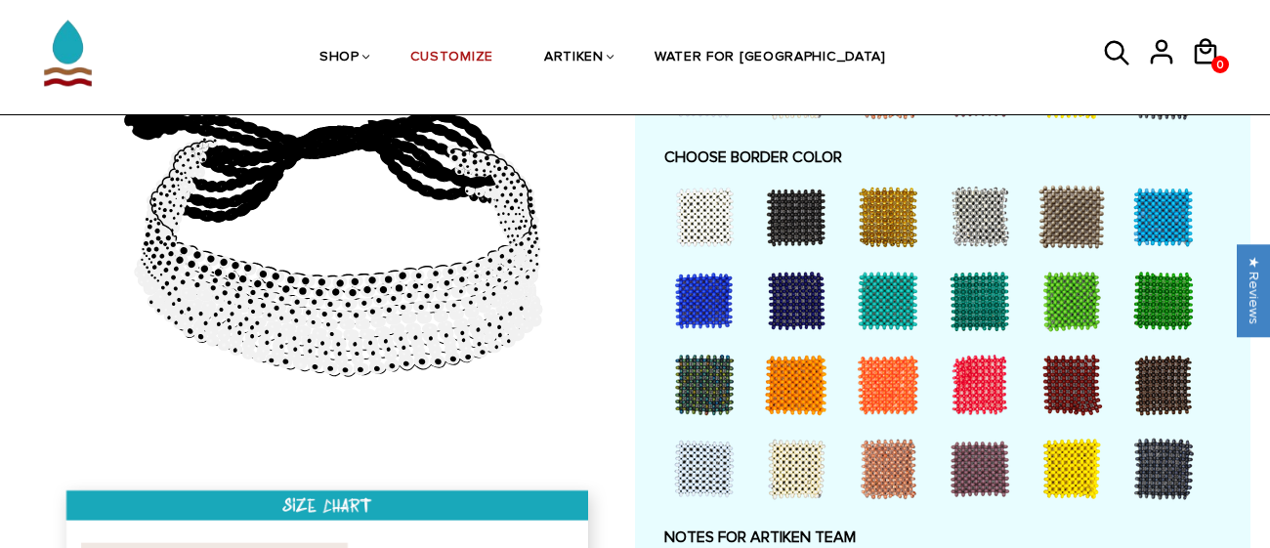
click at [827, 317] on div at bounding box center [796, 301] width 78 height 78
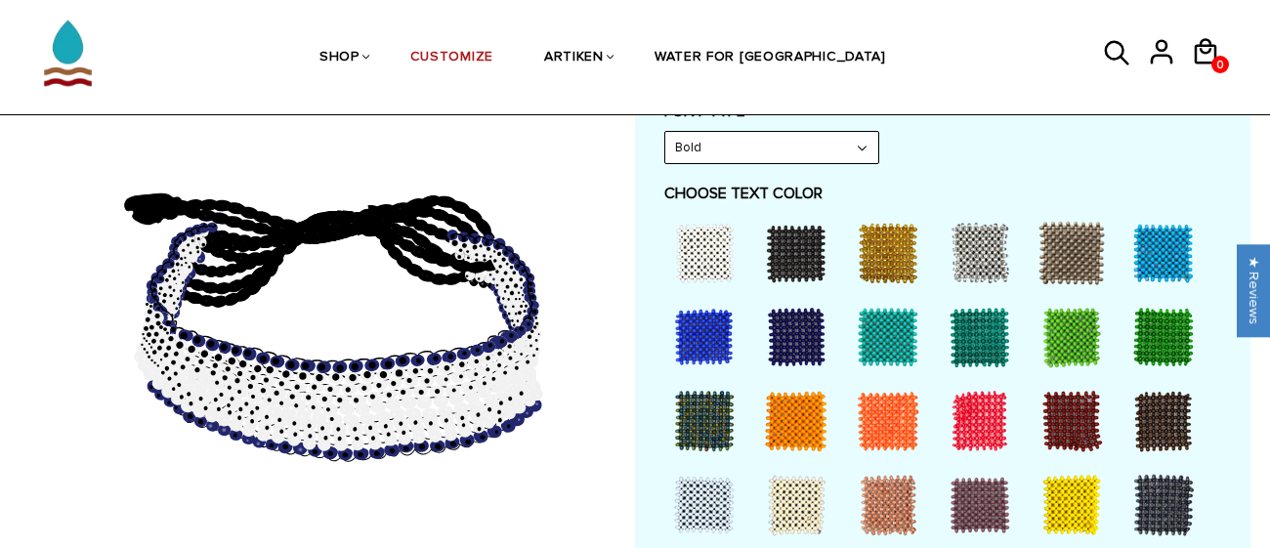
scroll to position [961, 0]
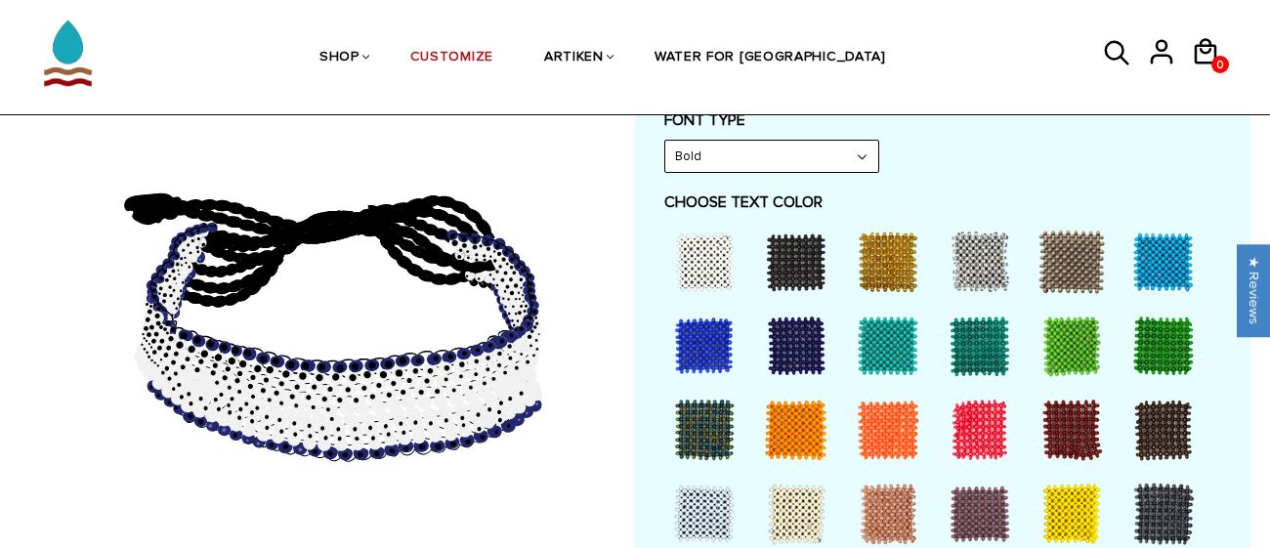
click at [1068, 504] on div at bounding box center [1072, 514] width 78 height 78
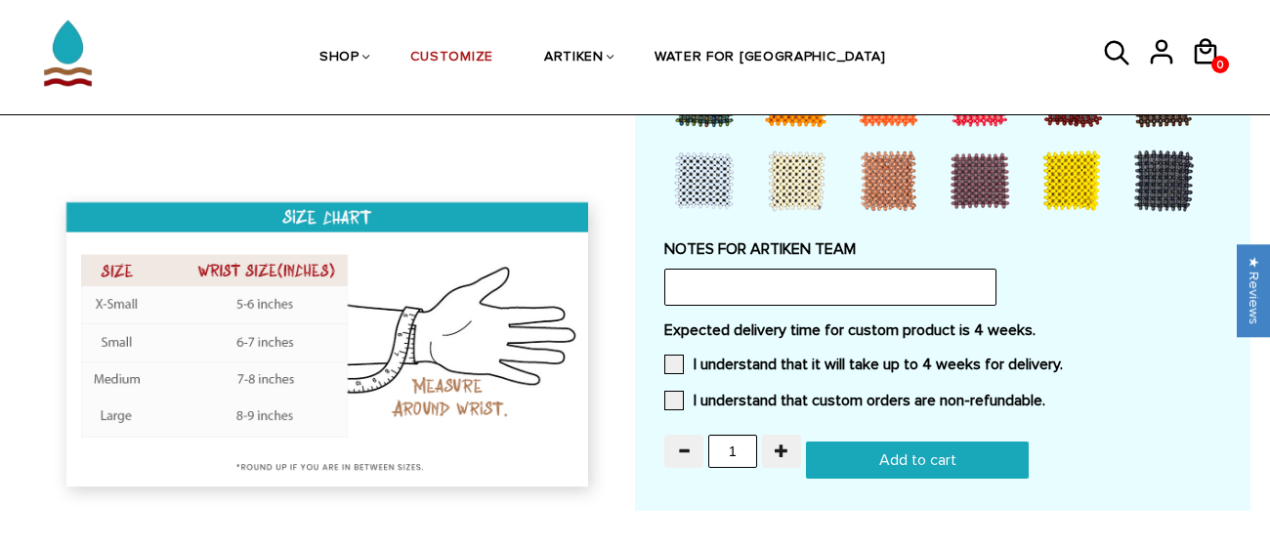
scroll to position [1704, 0]
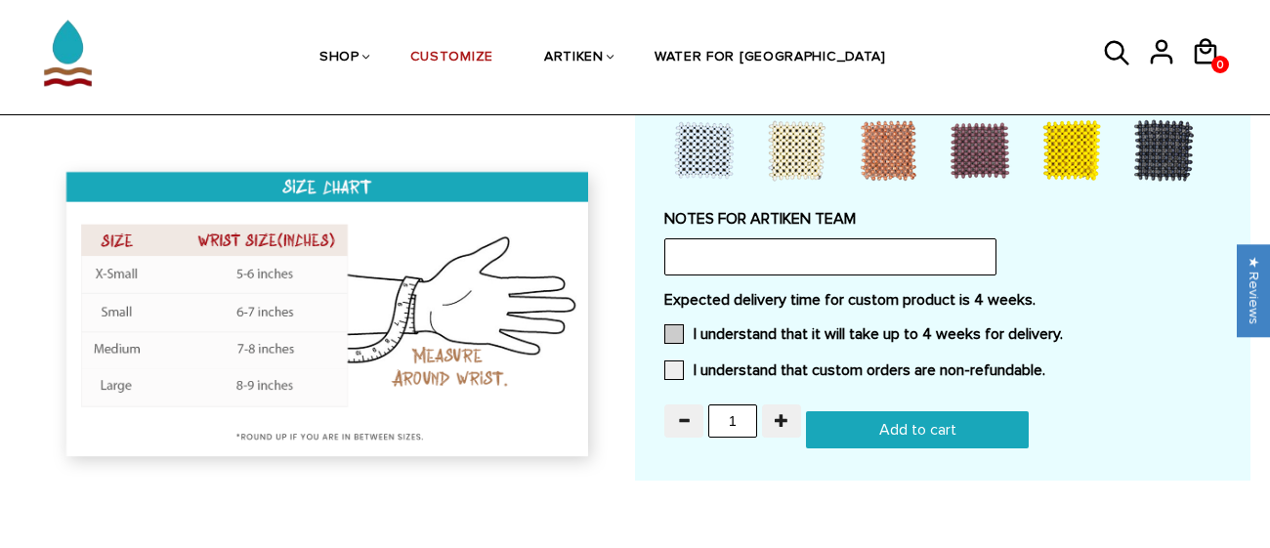
click at [928, 342] on label "I understand that it will take up to 4 weeks for delivery." at bounding box center [863, 334] width 399 height 20
click at [1063, 328] on input "I understand that it will take up to 4 weeks for delivery." at bounding box center [1063, 328] width 0 height 0
click at [910, 369] on label "I understand that custom orders are non-refundable." at bounding box center [854, 371] width 381 height 20
click at [1046, 364] on input "I understand that custom orders are non-refundable." at bounding box center [1046, 364] width 0 height 0
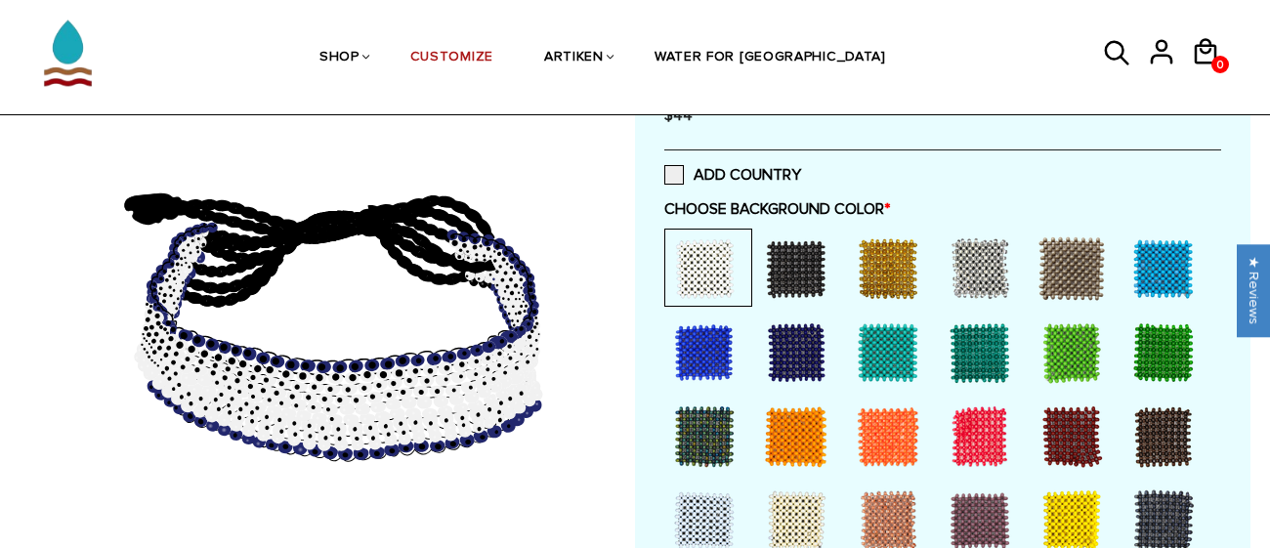
scroll to position [404, 0]
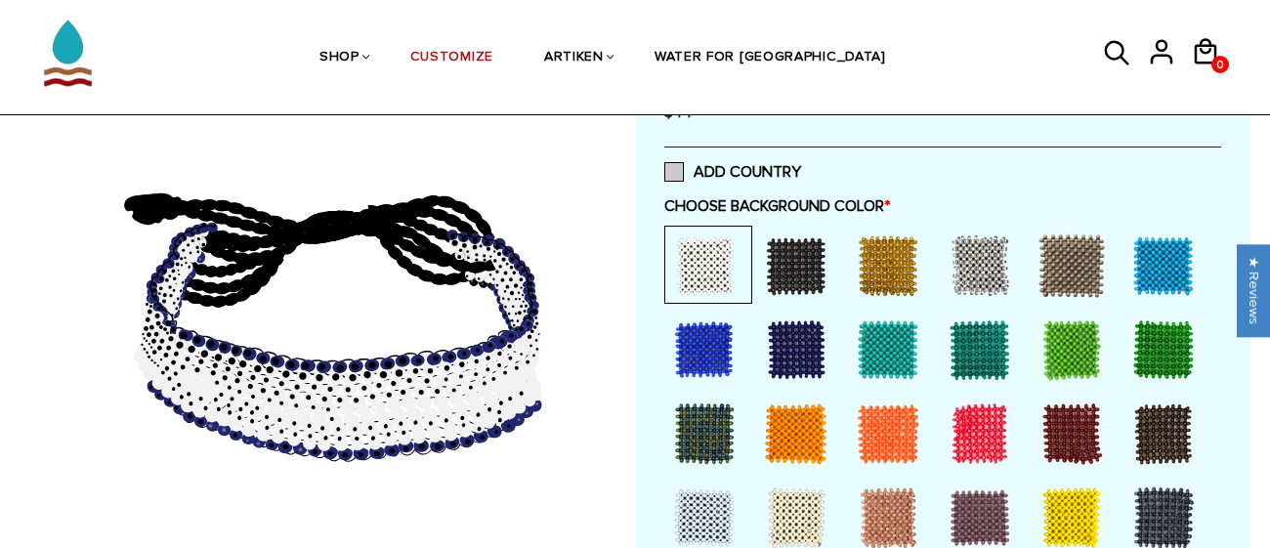
click at [665, 171] on span at bounding box center [674, 172] width 20 height 20
click at [801, 166] on input "ADD COUNTRY" at bounding box center [801, 166] width 0 height 0
select select "Bold"
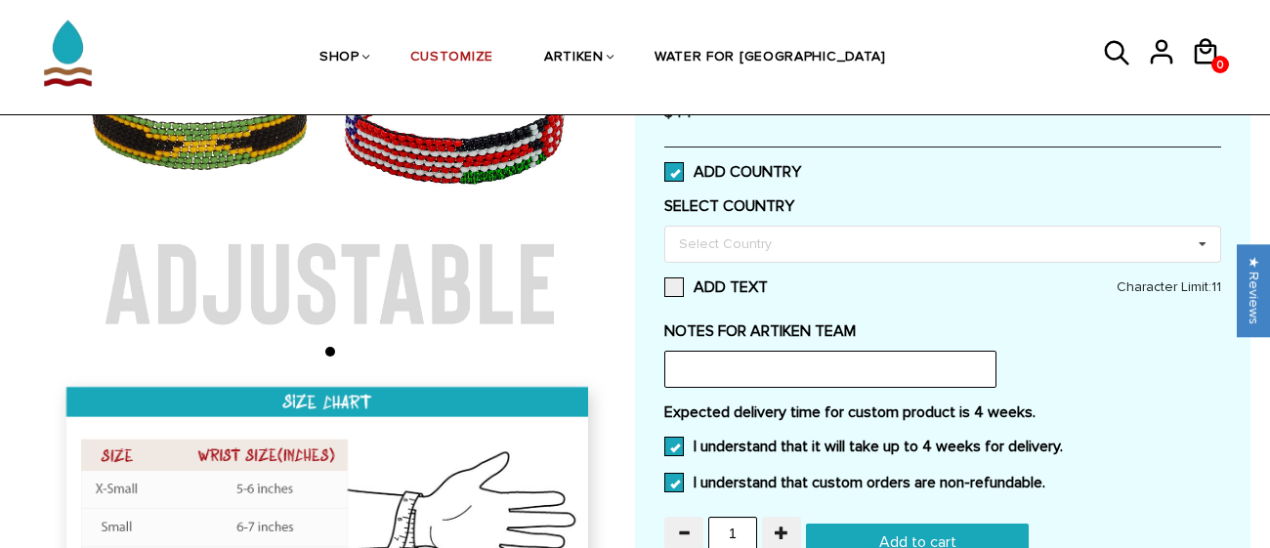
click at [665, 171] on span at bounding box center [674, 172] width 20 height 20
click at [801, 166] on input "ADD COUNTRY" at bounding box center [801, 166] width 0 height 0
select select "Bold"
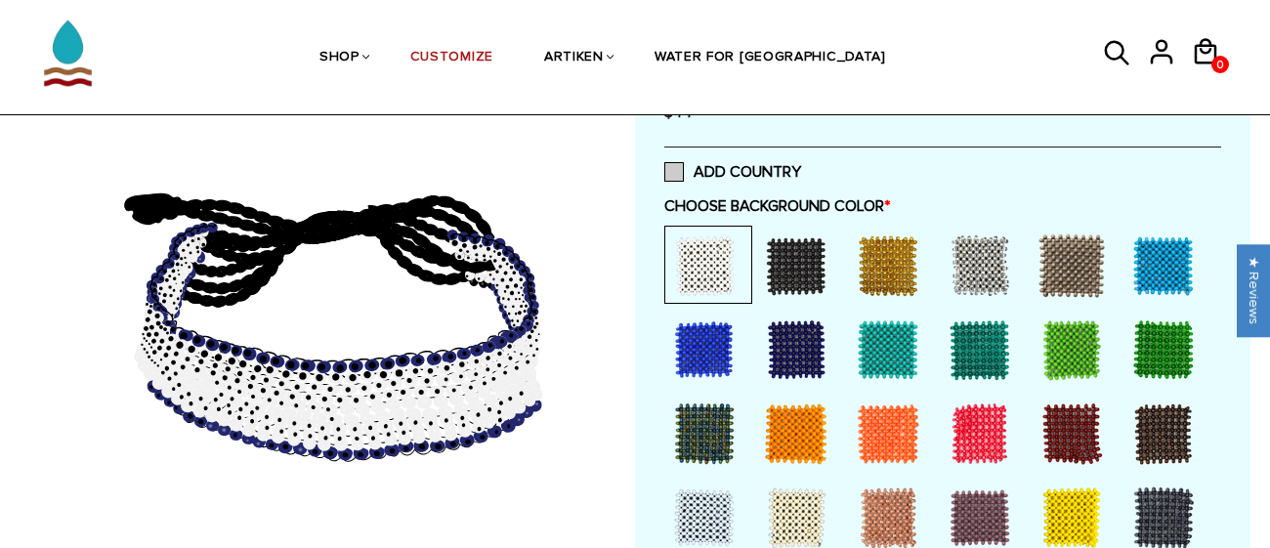
click at [665, 171] on span at bounding box center [674, 172] width 20 height 20
click at [801, 166] on input "ADD COUNTRY" at bounding box center [801, 166] width 0 height 0
select select "Bold"
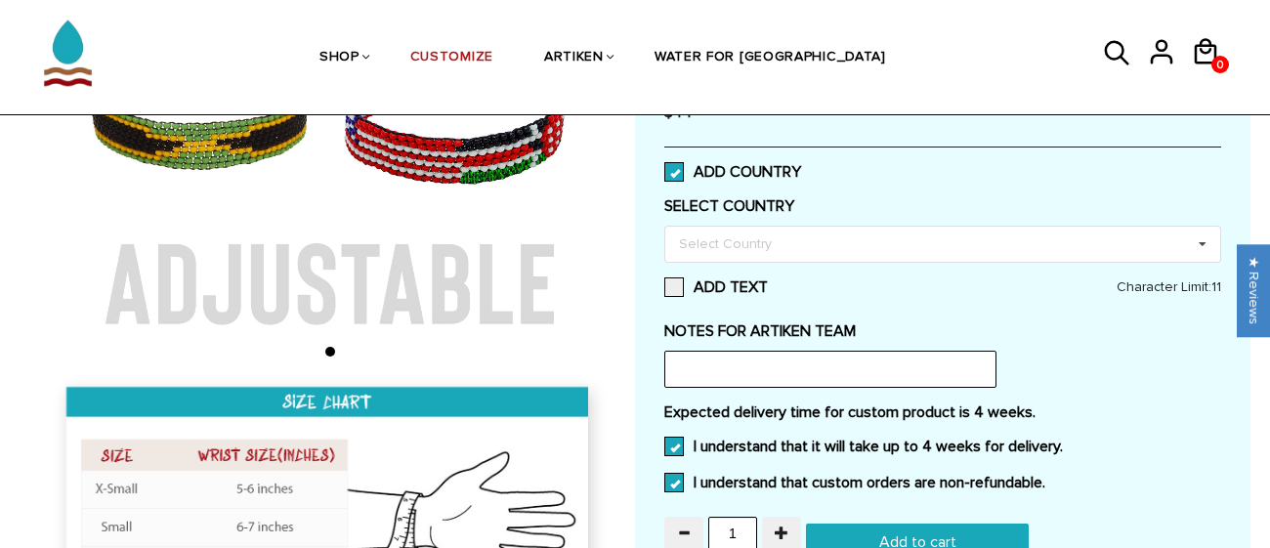
click at [665, 171] on span at bounding box center [674, 172] width 20 height 20
click at [801, 166] on input "ADD COUNTRY" at bounding box center [801, 166] width 0 height 0
select select "Bold"
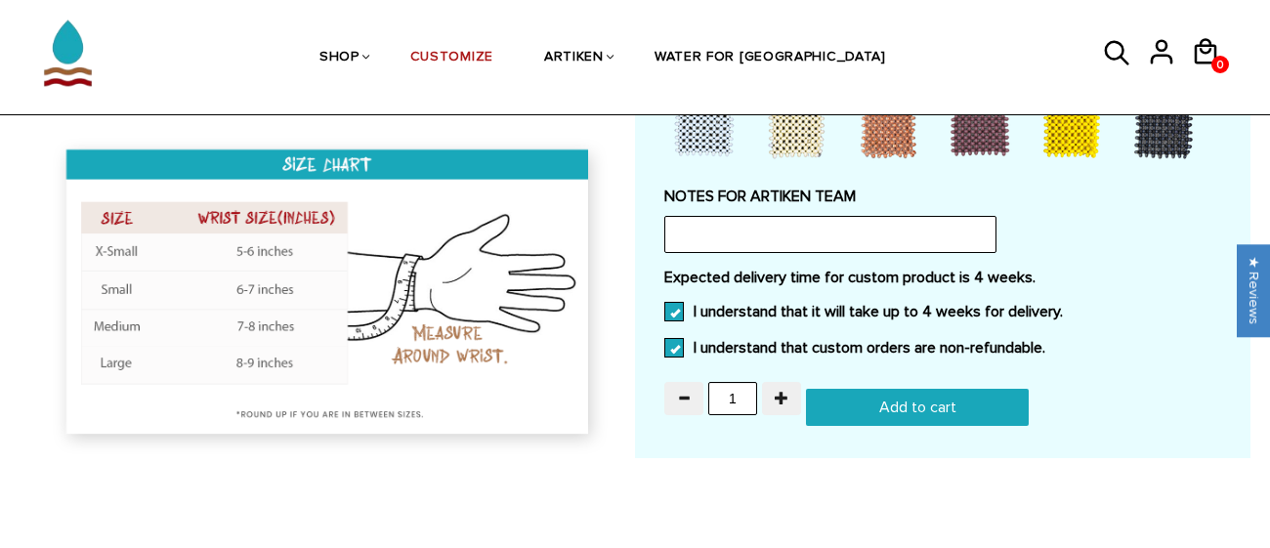
scroll to position [1347, 0]
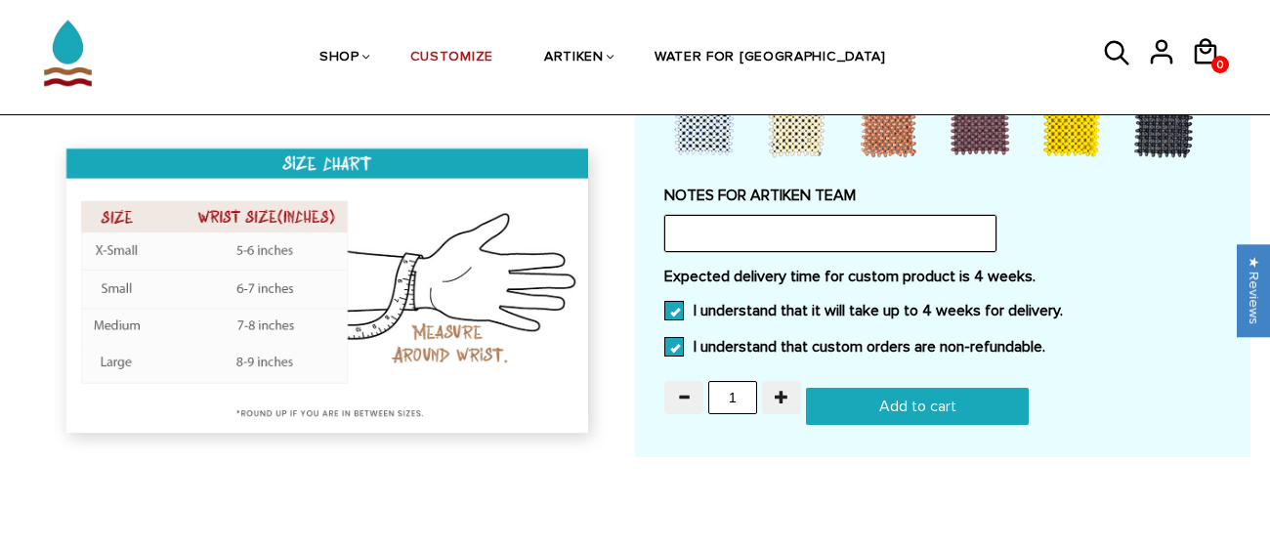
click at [811, 247] on input "text" at bounding box center [830, 233] width 332 height 37
click at [886, 394] on input "Add to cart" at bounding box center [917, 406] width 223 height 37
type input "Add to cart"
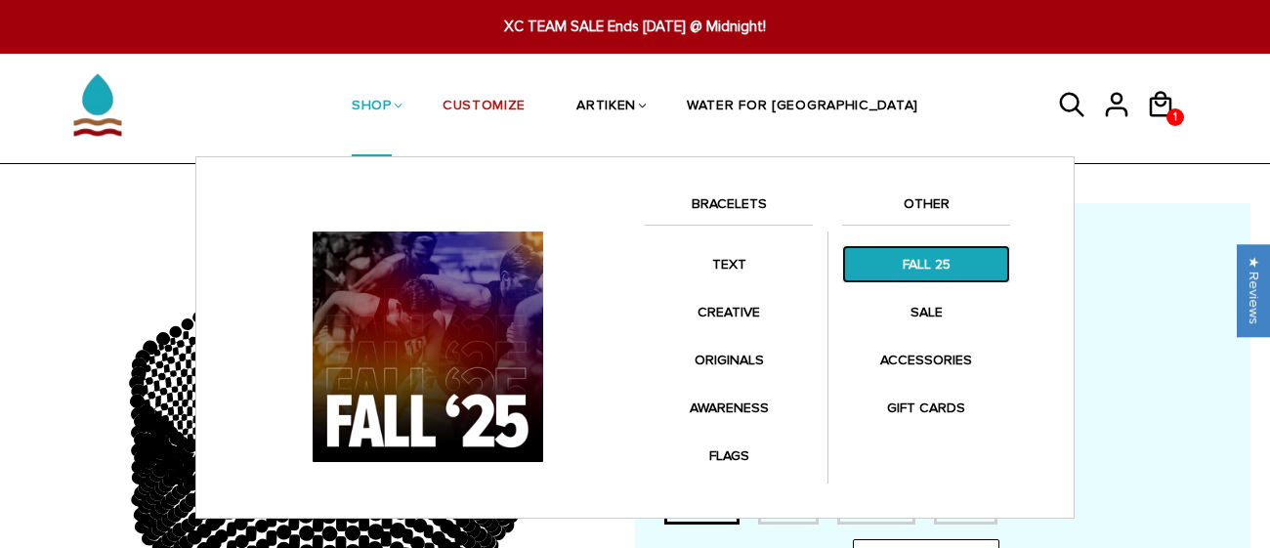
click at [898, 277] on link "FALL 25" at bounding box center [926, 264] width 168 height 38
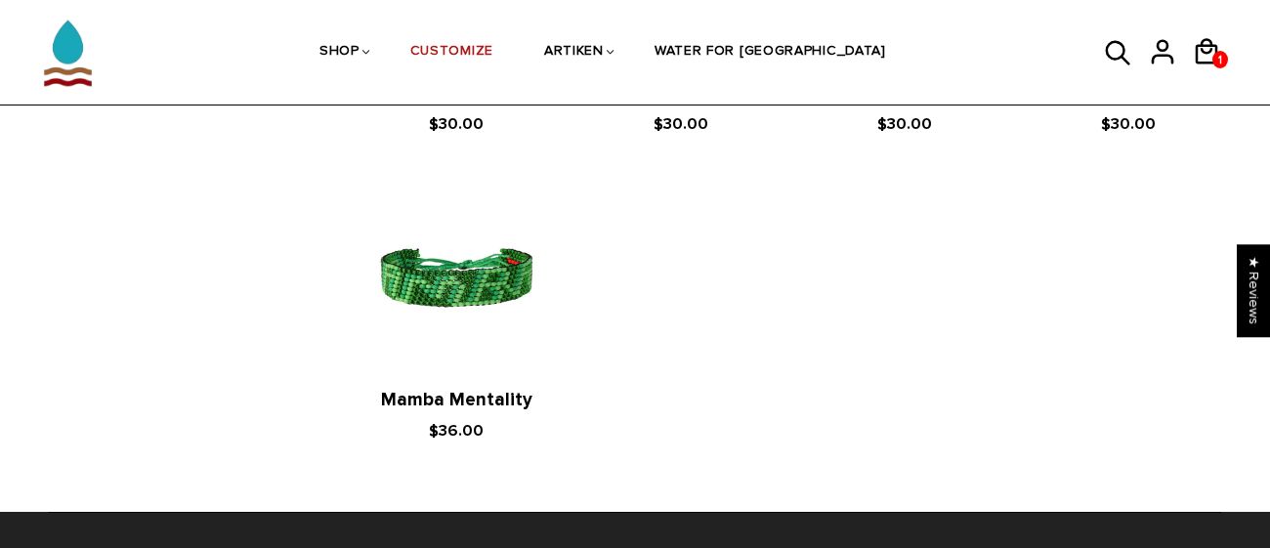
scroll to position [3753, 0]
